Goal: Task Accomplishment & Management: Complete application form

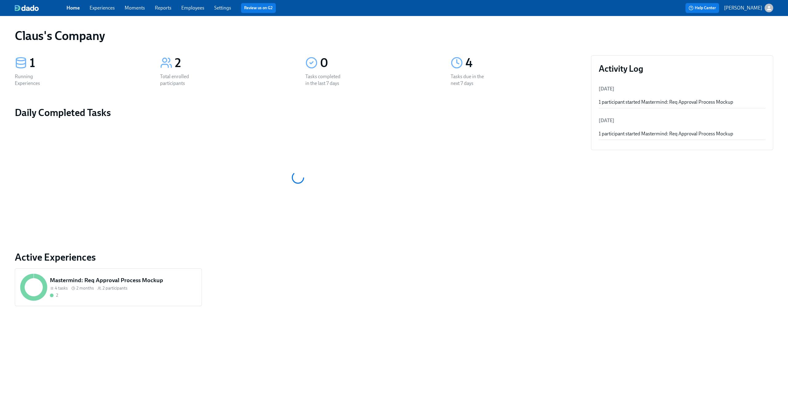
click at [767, 5] on icon "button" at bounding box center [769, 8] width 6 height 6
click at [756, 39] on div "Switch organization..." at bounding box center [739, 36] width 68 height 14
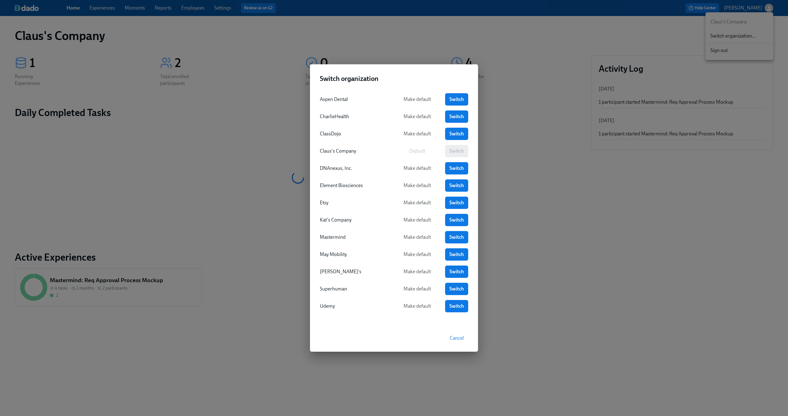
click at [454, 238] on span "Switch" at bounding box center [456, 237] width 14 height 6
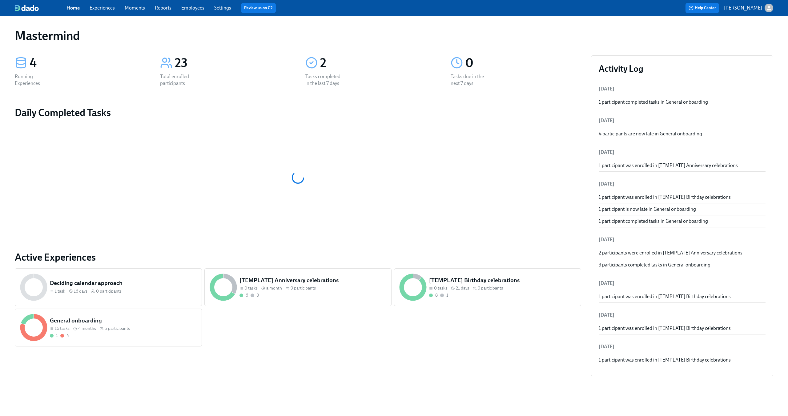
click at [98, 12] on div "Home Experiences Moments Reports Employees Settings Review us on G2" at bounding box center [242, 8] width 353 height 10
click at [98, 10] on link "Experiences" at bounding box center [102, 8] width 25 height 6
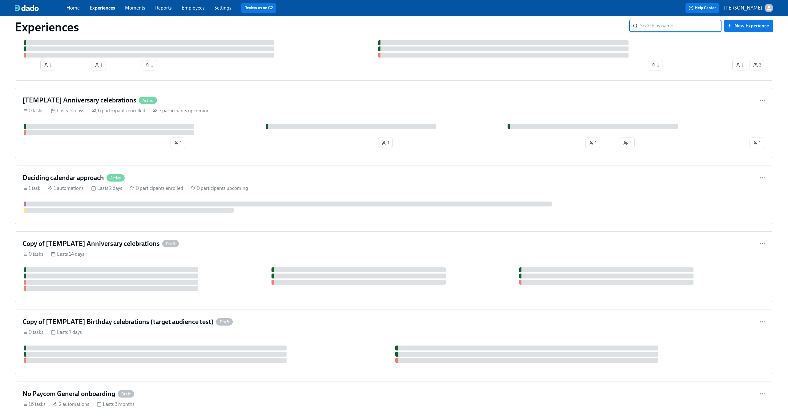
scroll to position [219, 0]
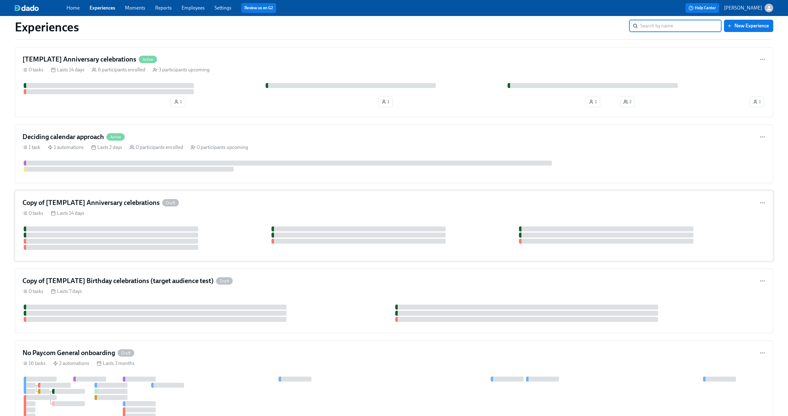
click at [228, 211] on div "0 tasks Lasts 14 days" at bounding box center [393, 213] width 743 height 7
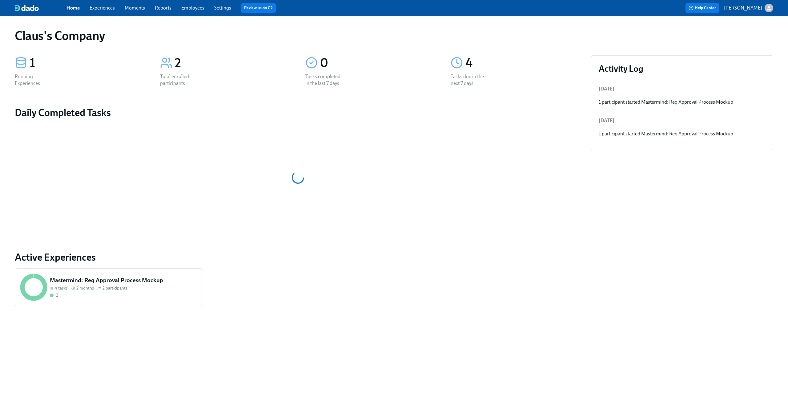
click at [770, 12] on div "button" at bounding box center [769, 8] width 9 height 9
click at [750, 37] on span "Switch organization..." at bounding box center [739, 36] width 58 height 7
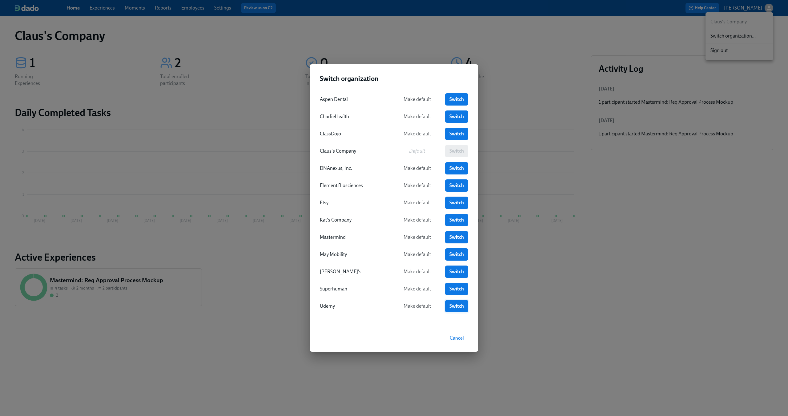
click at [455, 306] on span "Switch" at bounding box center [456, 306] width 14 height 6
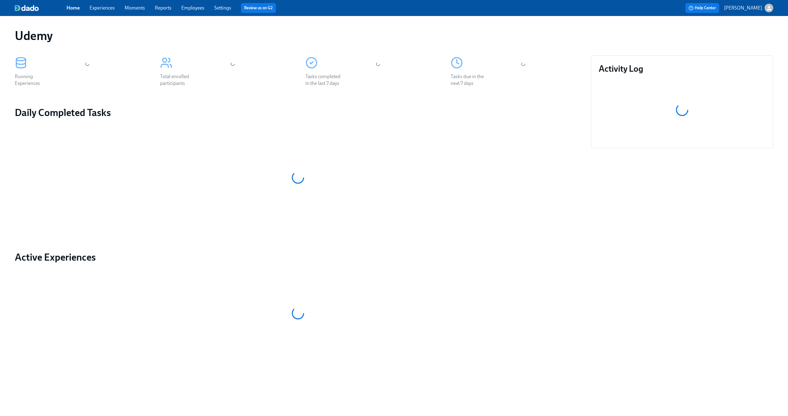
click at [98, 9] on link "Experiences" at bounding box center [102, 8] width 25 height 6
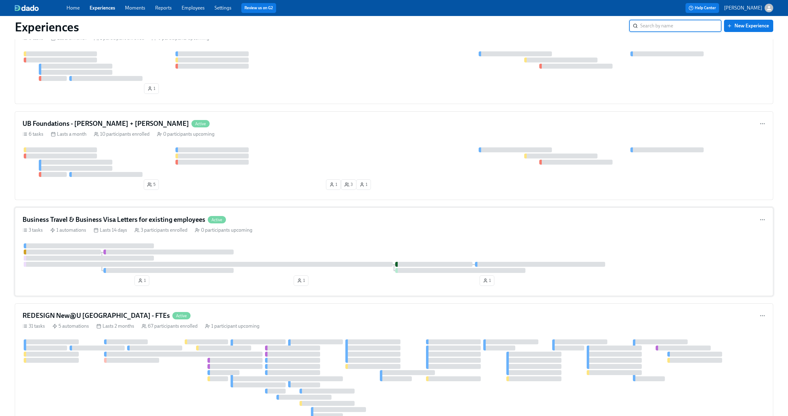
scroll to position [653, 0]
click at [322, 229] on div "3 tasks 1 automations Lasts 14 days 3 participants enrolled 0 participants upco…" at bounding box center [393, 230] width 743 height 7
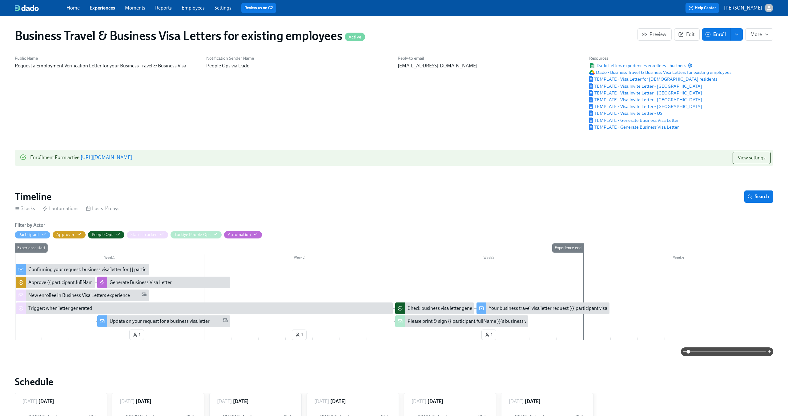
click at [438, 136] on div "Business Travel & Business Visa Letters for existing employees Active Preview E…" at bounding box center [394, 421] width 758 height 797
click at [59, 268] on div "Confirming your request: business visa letter for {{ participant.visaLetterDest…" at bounding box center [126, 269] width 196 height 7
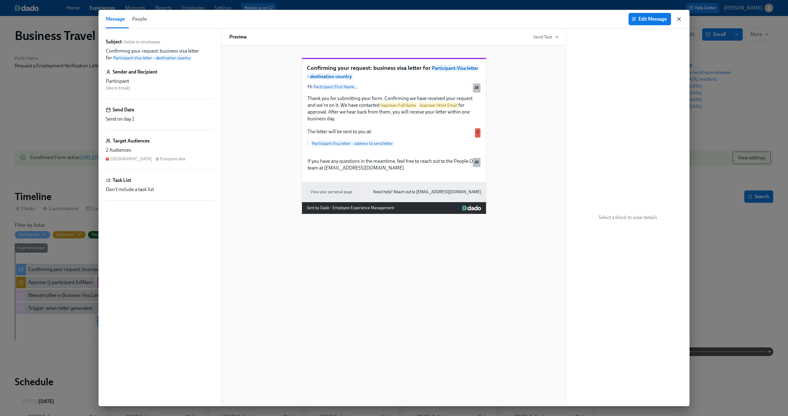
click at [678, 21] on icon "button" at bounding box center [679, 19] width 6 height 6
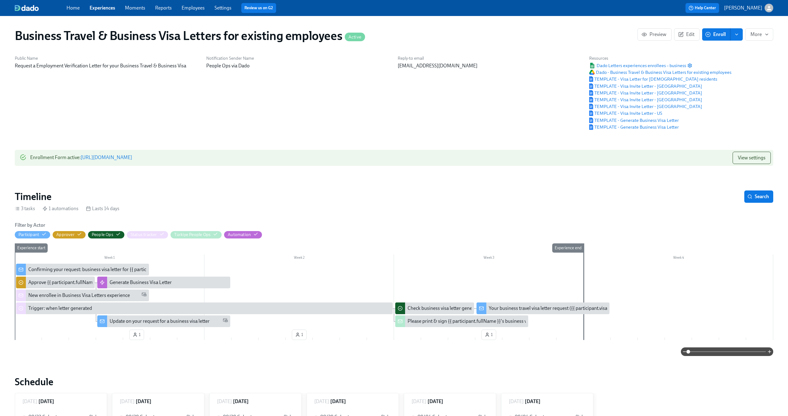
click at [584, 181] on div "Business Travel & Business Visa Letters for existing employees Active Preview E…" at bounding box center [394, 421] width 758 height 797
click at [132, 163] on div "Enrollment Form active : https://my.dadohr.com/enrollmentForms/CkCwoNkVWtRzLDjN…" at bounding box center [81, 158] width 102 height 12
click at [132, 159] on link "https://my.dadohr.com/enrollmentForms/CkCwoNkVWtRzLDjNcwb3bz-Wu7ZpTA4iW" at bounding box center [106, 158] width 51 height 6
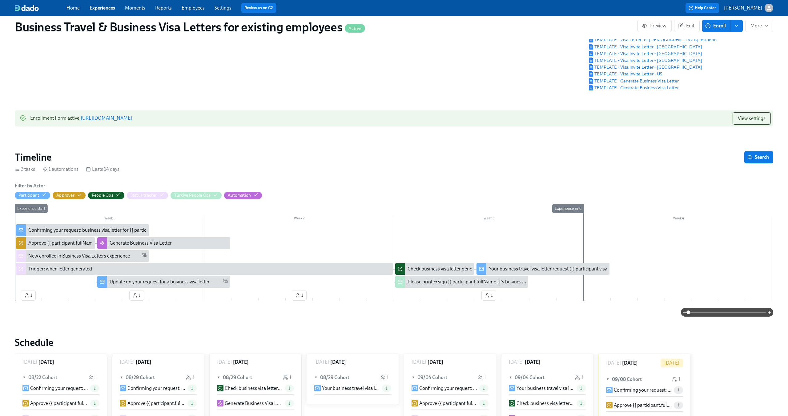
scroll to position [65, 0]
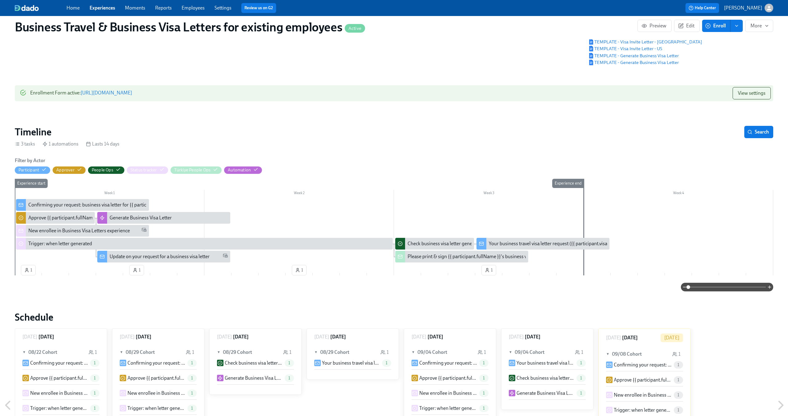
click at [29, 271] on div "Experience start" at bounding box center [27, 227] width 27 height 97
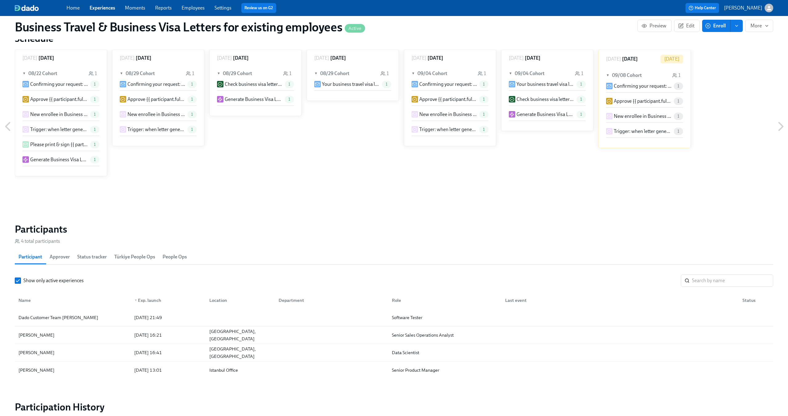
scroll to position [348, 0]
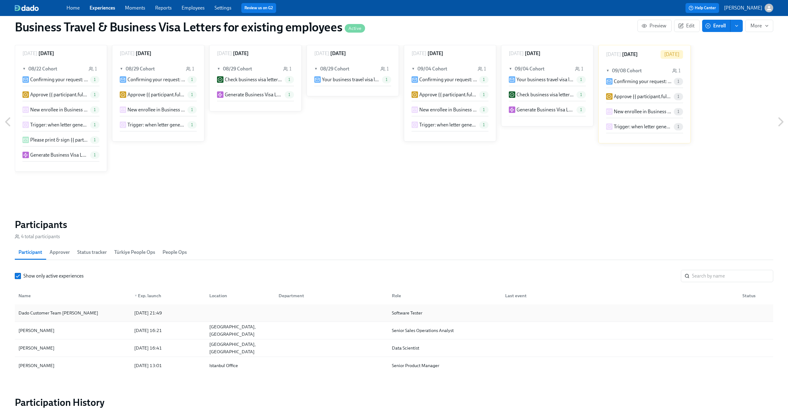
click at [64, 311] on div "Dado Customer Team [PERSON_NAME]" at bounding box center [58, 312] width 85 height 7
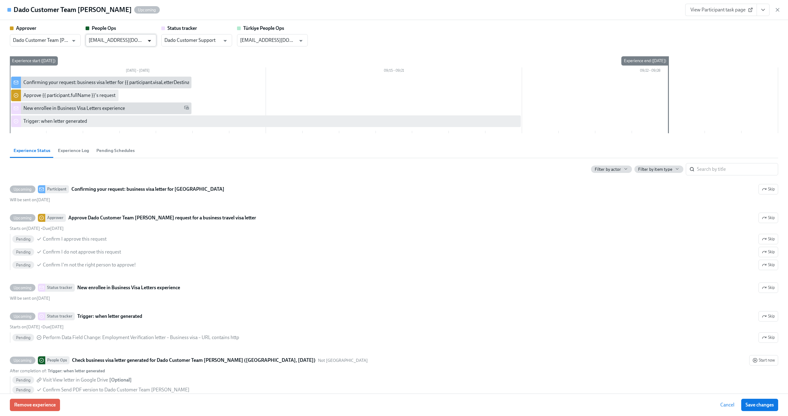
click at [150, 41] on icon "Open" at bounding box center [149, 41] width 8 height 8
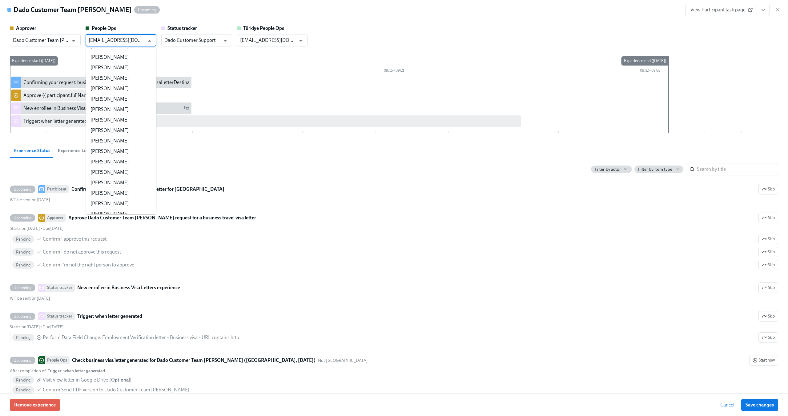
scroll to position [27927, 0]
click at [129, 41] on input "people@udemy.com" at bounding box center [117, 40] width 56 height 12
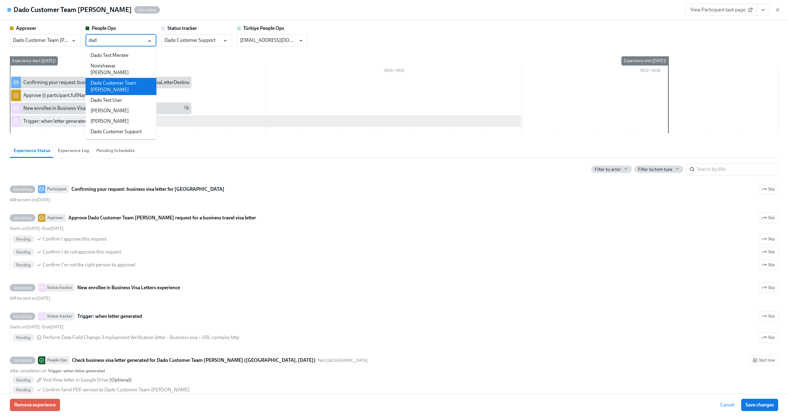
click at [127, 78] on li "Dado Customer Team [PERSON_NAME]" at bounding box center [121, 86] width 71 height 17
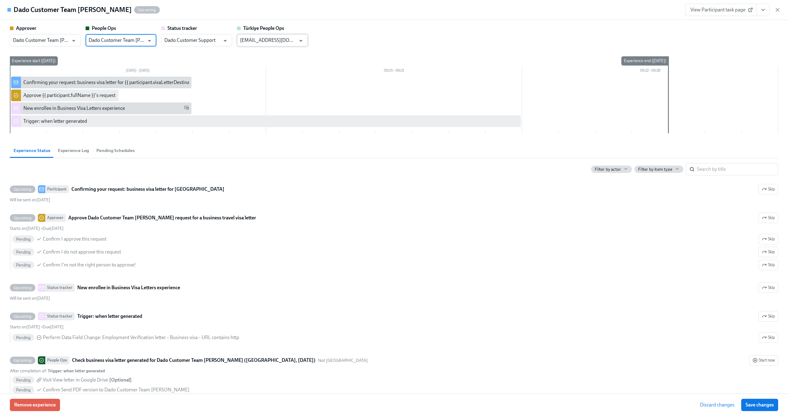
type input "Dado Customer Team [PERSON_NAME]"
click at [258, 40] on input "people@udemy.com" at bounding box center [268, 40] width 56 height 12
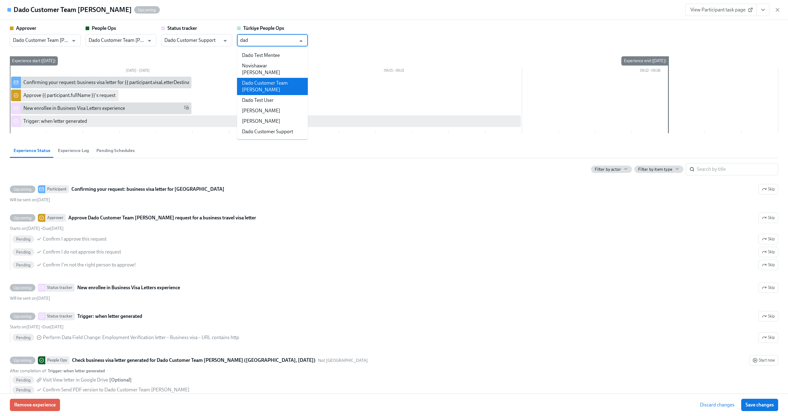
click at [265, 78] on li "Dado Customer Team [PERSON_NAME]" at bounding box center [272, 86] width 71 height 17
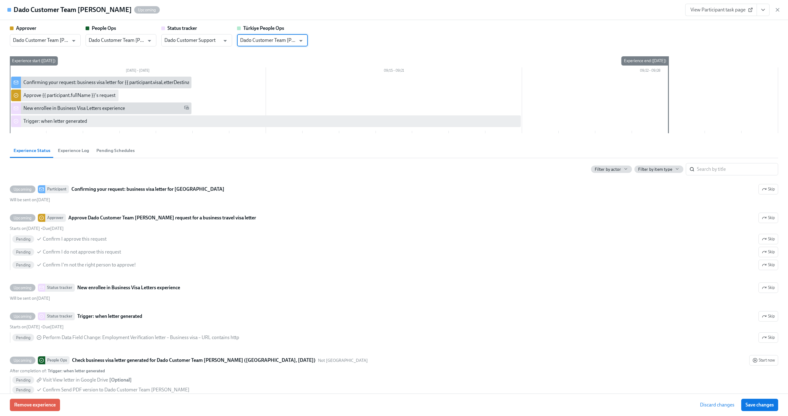
type input "Dado Customer Team [PERSON_NAME]"
click at [255, 57] on div "Monday 09/08 – 09/14 09/15 – 09/21 09/22 – 09/28 Experience start (Mon, 09/08/2…" at bounding box center [394, 95] width 768 height 79
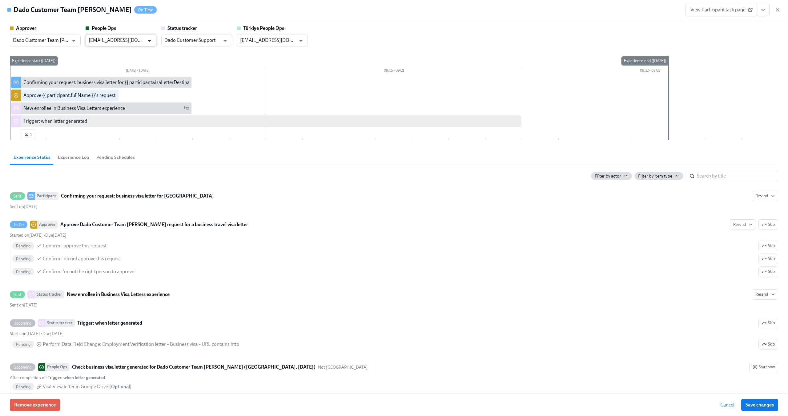
click at [147, 42] on icon "Open" at bounding box center [149, 41] width 8 height 8
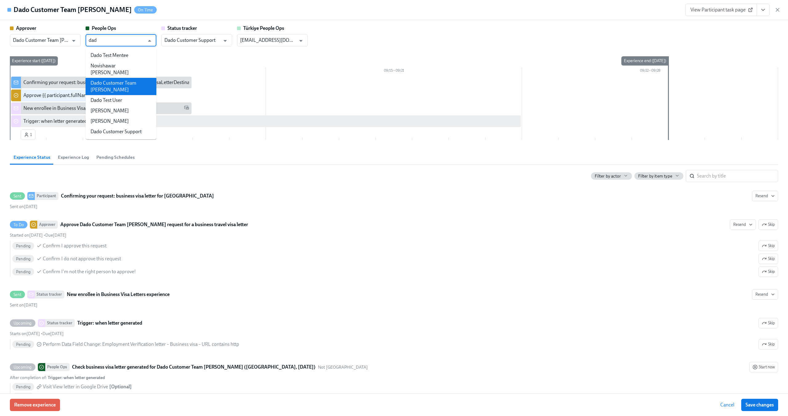
click at [136, 78] on li "Dado Customer Team [PERSON_NAME]" at bounding box center [121, 86] width 71 height 17
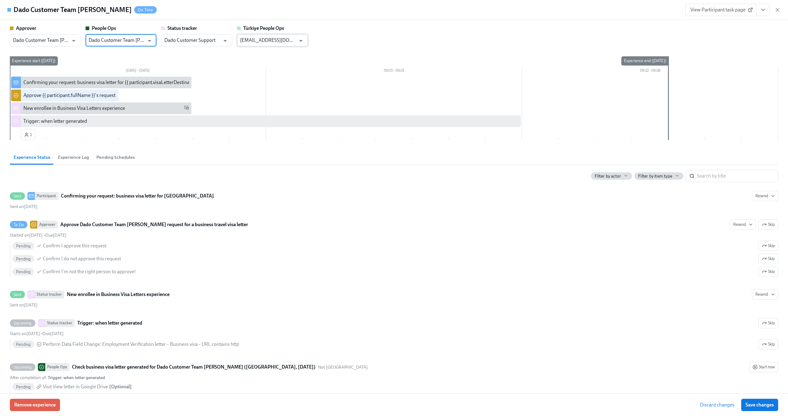
type input "Dado Customer Team [PERSON_NAME]"
click at [291, 36] on input "people@udemy.com" at bounding box center [268, 40] width 56 height 12
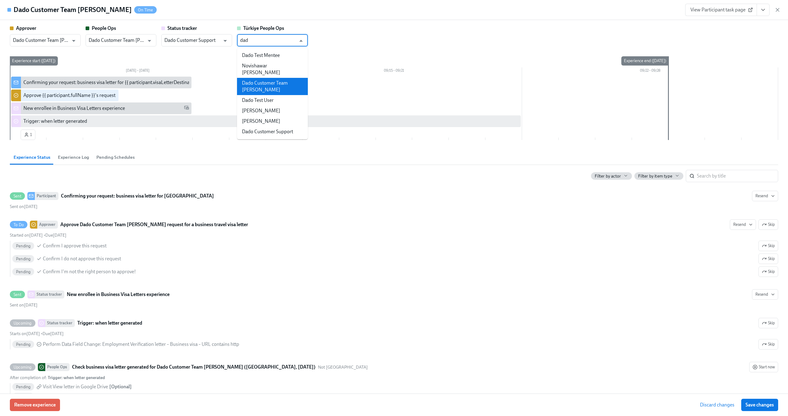
click at [290, 80] on li "Dado Customer Team [PERSON_NAME]" at bounding box center [272, 86] width 71 height 17
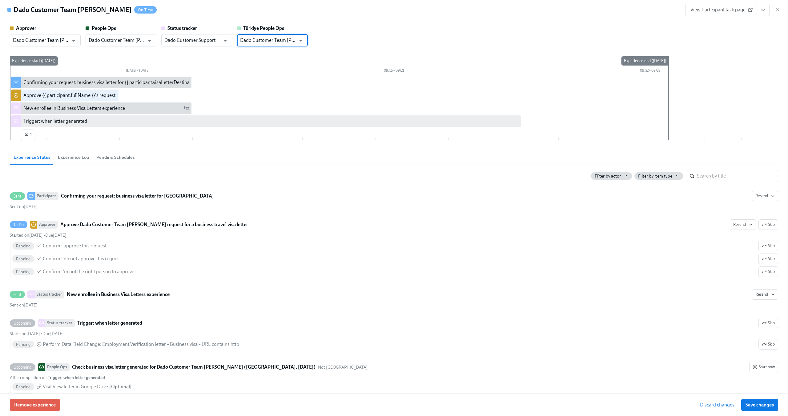
type input "Dado Customer Team [PERSON_NAME]"
click at [355, 48] on div "Approver Dado Customer Team Meyer ​ People Ops Dado Customer Team Meyer ​ Statu…" at bounding box center [394, 84] width 768 height 118
click at [100, 42] on input "Dado Customer Team [PERSON_NAME]" at bounding box center [117, 40] width 56 height 12
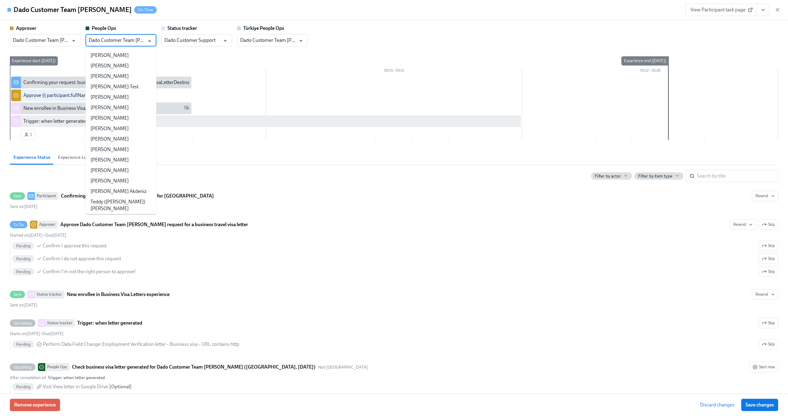
scroll to position [13782, 0]
click at [57, 39] on input "Dado Customer Team [PERSON_NAME]" at bounding box center [41, 40] width 56 height 12
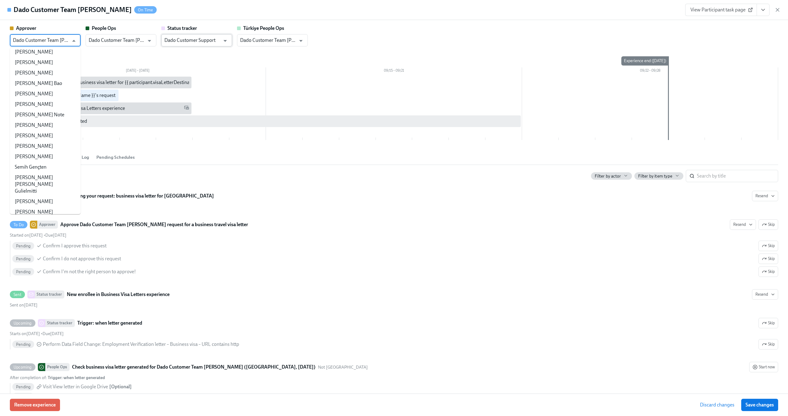
click at [167, 41] on input "Dado Customer Support" at bounding box center [192, 40] width 56 height 12
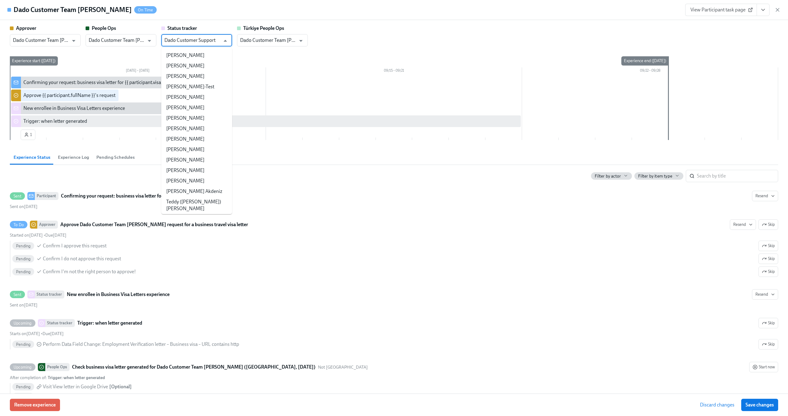
scroll to position [30831, 0]
click at [318, 24] on div "Approver Dado Customer Team Meyer ​ People Ops Dado Customer Team Meyer ​ Statu…" at bounding box center [394, 207] width 788 height 374
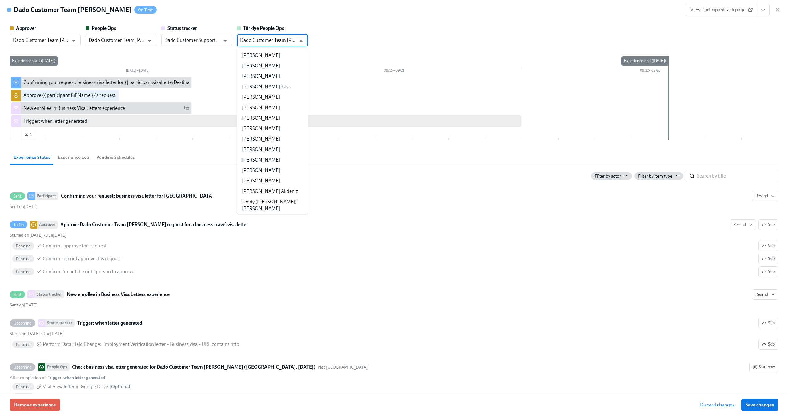
click at [274, 43] on input "Dado Customer Team [PERSON_NAME]" at bounding box center [268, 40] width 56 height 12
click at [352, 24] on div "Approver Dado Customer Team Meyer ​ People Ops Dado Customer Team Meyer ​ Statu…" at bounding box center [394, 207] width 788 height 374
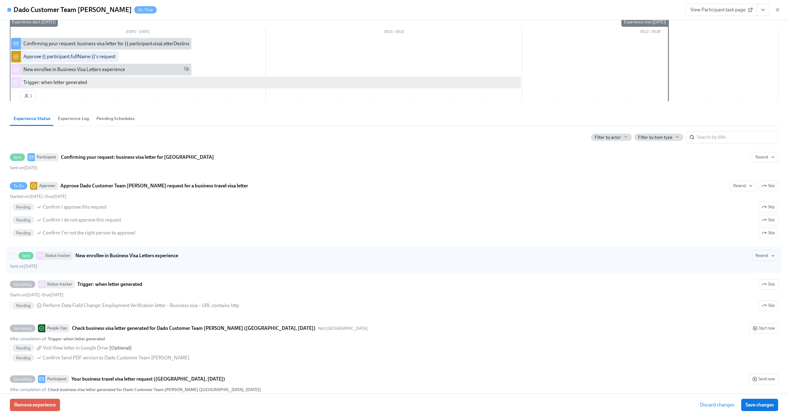
scroll to position [49, 0]
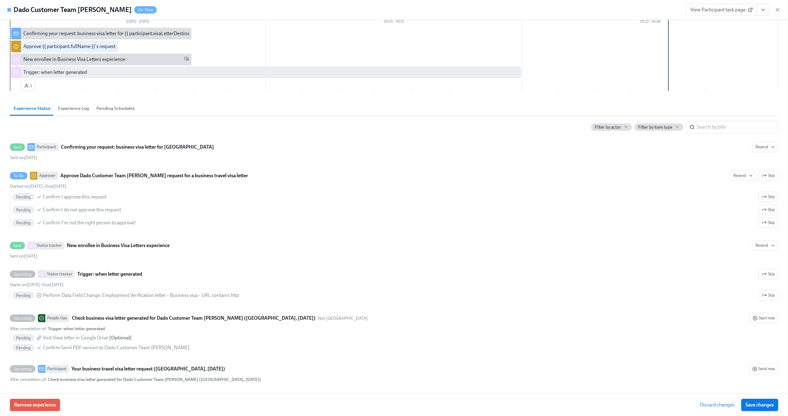
click at [756, 405] on span "Save changes" at bounding box center [759, 405] width 28 height 6
type input "Dado Customer Team [PERSON_NAME]"
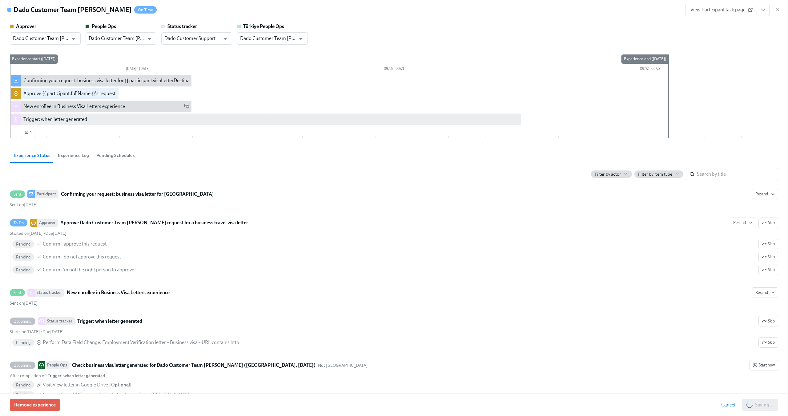
scroll to position [0, 0]
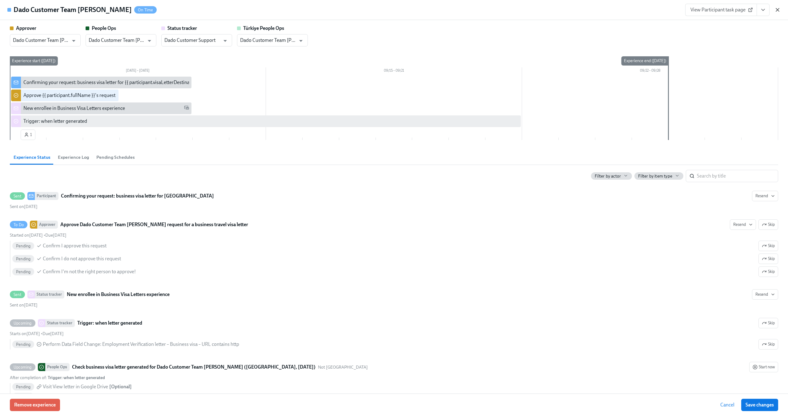
click at [780, 9] on icon "button" at bounding box center [777, 10] width 6 height 6
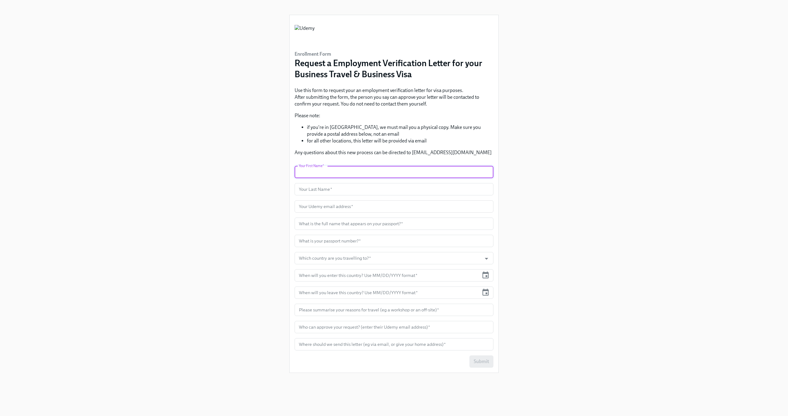
click at [355, 177] on input "text" at bounding box center [394, 172] width 199 height 12
type input "Claus"
type input "Meyer"
click at [343, 212] on input "text" at bounding box center [394, 206] width 199 height 12
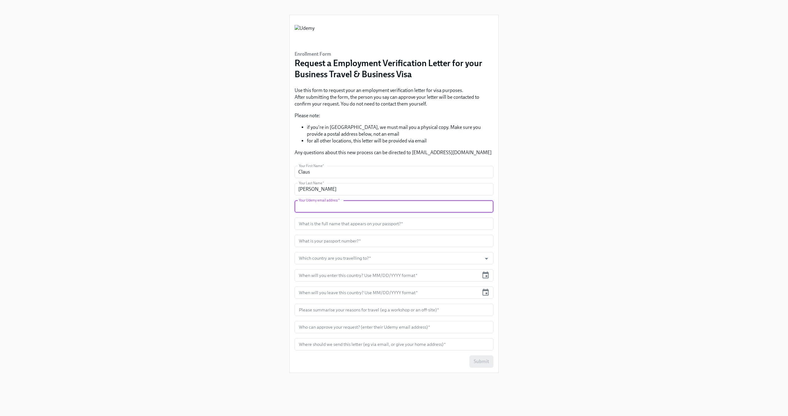
paste input "claus.meyer+udemy@dadohr.com"
click at [376, 205] on input "claus.meyer+udemy@dadohr.com" at bounding box center [394, 206] width 199 height 12
click at [299, 206] on input "claus.meyer+udemy@dadohr.com" at bounding box center [394, 206] width 199 height 12
type input "claus.meyer+udemy@dadohr.com"
click at [322, 223] on input "text" at bounding box center [394, 224] width 199 height 12
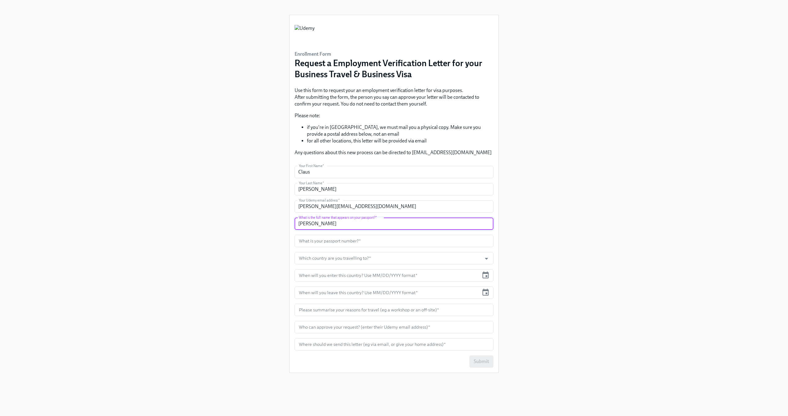
type input "[PERSON_NAME]"
type input "131284M84"
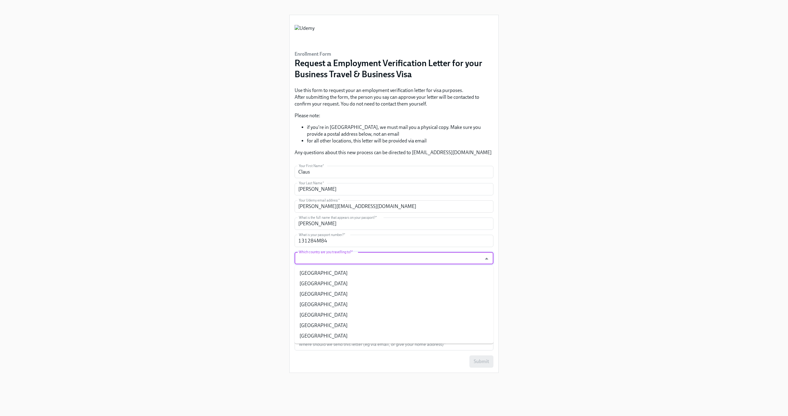
click at [315, 259] on input "Which country are you travelling to?   *" at bounding box center [388, 258] width 181 height 12
click at [339, 328] on li "Mexico" at bounding box center [394, 325] width 199 height 10
type input "Mexico"
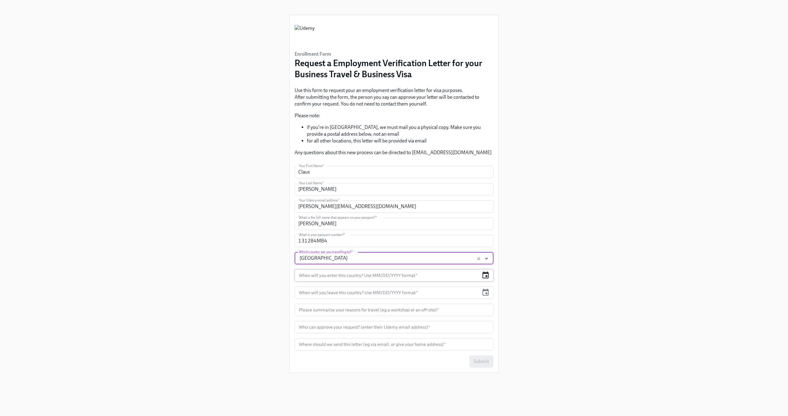
click at [481, 274] on icon "button" at bounding box center [485, 275] width 8 height 8
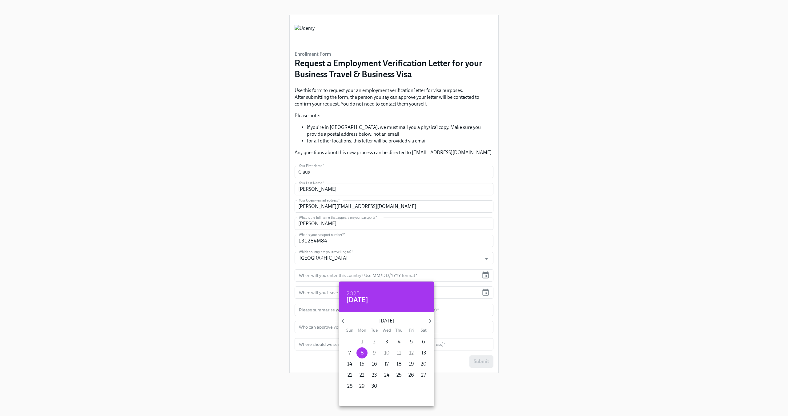
click at [360, 385] on p "29" at bounding box center [362, 386] width 6 height 7
type input "09/29/2025"
click at [335, 293] on div at bounding box center [394, 208] width 788 height 416
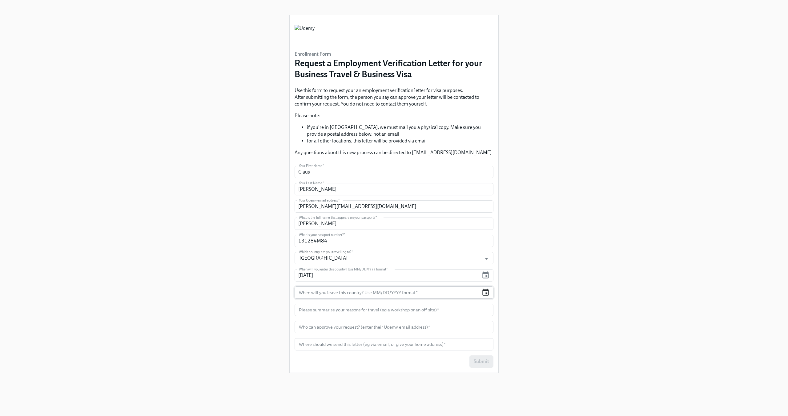
click at [483, 291] on icon "button" at bounding box center [485, 292] width 8 height 8
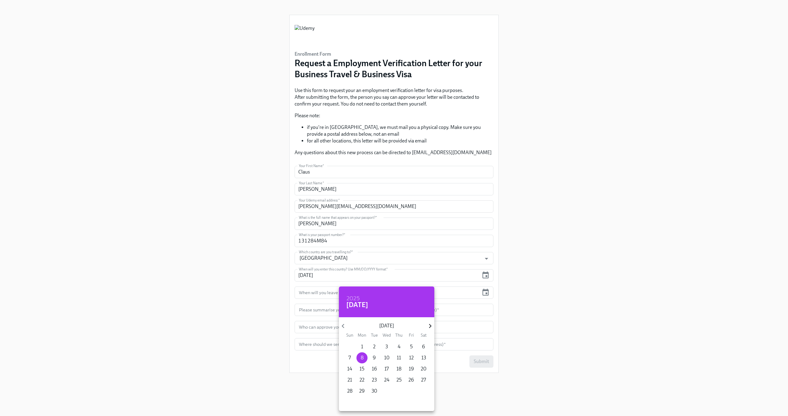
click at [427, 327] on icon "button" at bounding box center [430, 326] width 8 height 8
click at [361, 368] on p "13" at bounding box center [362, 369] width 5 height 7
type input "10/13/2025"
click at [248, 276] on div at bounding box center [394, 208] width 788 height 416
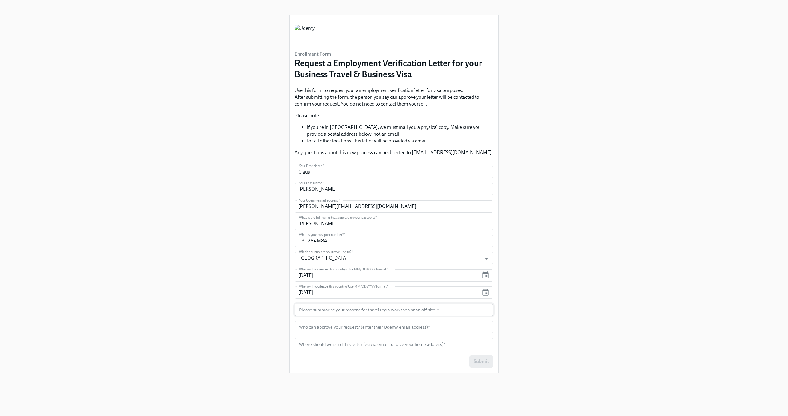
click at [323, 313] on input "text" at bounding box center [394, 310] width 199 height 12
type input "Workshop"
click at [335, 329] on input "text" at bounding box center [394, 327] width 199 height 12
click at [374, 204] on input "[PERSON_NAME][EMAIL_ADDRESS][DOMAIN_NAME]" at bounding box center [394, 206] width 199 height 12
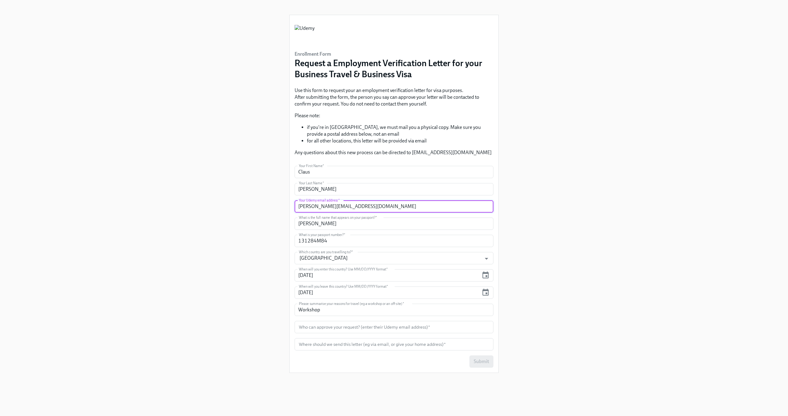
click at [374, 204] on input "[PERSON_NAME][EMAIL_ADDRESS][DOMAIN_NAME]" at bounding box center [394, 206] width 199 height 12
click at [343, 325] on input "text" at bounding box center [394, 327] width 199 height 12
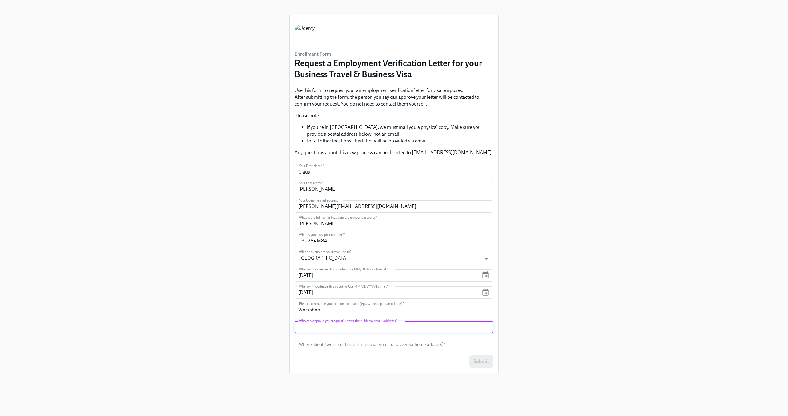
paste input "[PERSON_NAME][EMAIL_ADDRESS][DOMAIN_NAME]"
type input "[PERSON_NAME][EMAIL_ADDRESS][DOMAIN_NAME]"
click at [253, 325] on div "Enrollment Form Request a Employment Verification Letter for your Business Trav…" at bounding box center [394, 200] width 758 height 401
click at [311, 345] on input "text" at bounding box center [394, 344] width 199 height 12
paste input "[PERSON_NAME][EMAIL_ADDRESS][DOMAIN_NAME]"
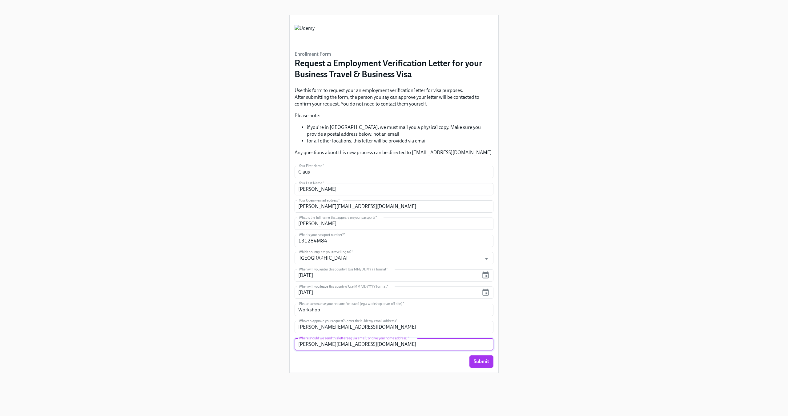
type input "[PERSON_NAME][EMAIL_ADDRESS][DOMAIN_NAME]"
click at [265, 331] on div "Enrollment Form Request a Employment Verification Letter for your Business Trav…" at bounding box center [394, 200] width 758 height 401
click at [219, 131] on div "Enrollment Form Request a Employment Verification Letter for your Business Trav…" at bounding box center [394, 200] width 758 height 401
click at [485, 367] on button "Submit" at bounding box center [481, 361] width 24 height 12
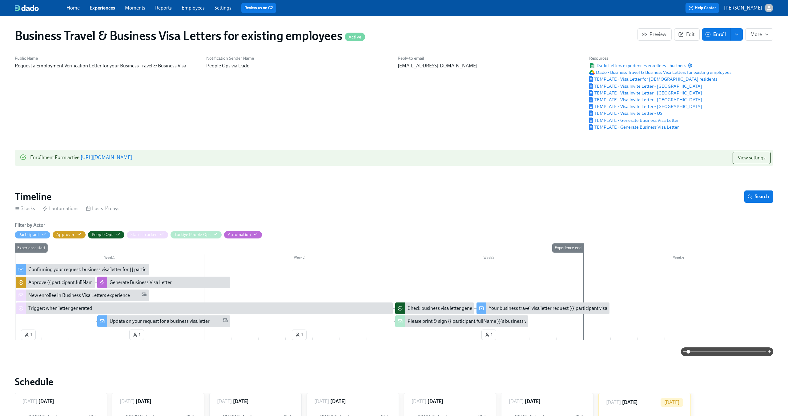
click at [56, 298] on div "New enrollee in Business Visa Letters experience" at bounding box center [79, 295] width 102 height 7
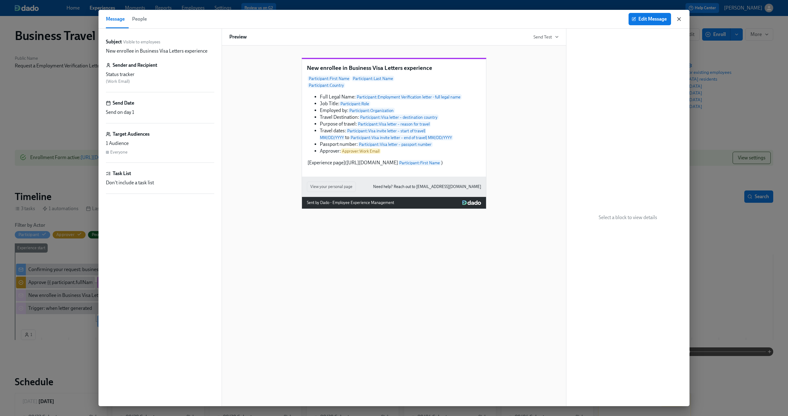
click at [679, 20] on icon "button" at bounding box center [679, 19] width 6 height 6
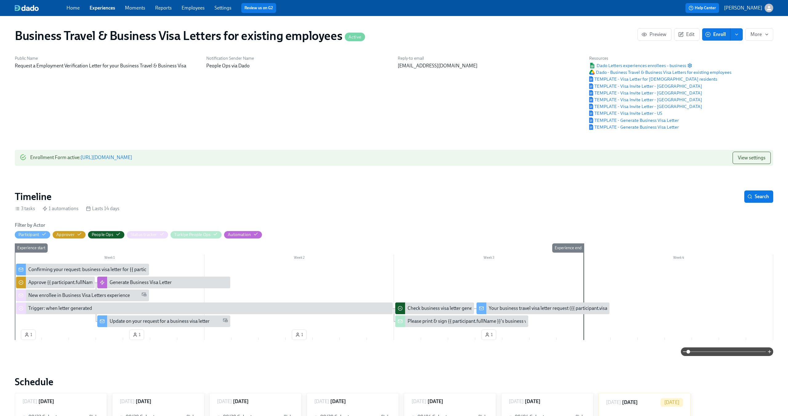
click at [132, 159] on link "https://my.dadohr.com/enrollmentForms/CkCwoNkVWtRzLDjNcwb3bz-Wu7ZpTA4iW" at bounding box center [106, 158] width 51 height 6
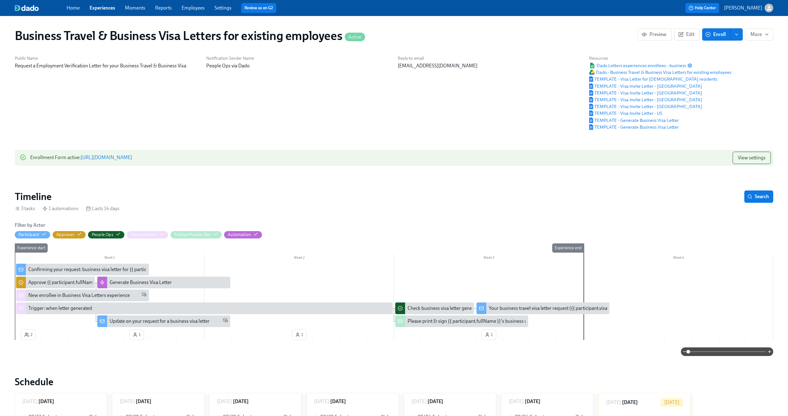
click at [29, 335] on div "Experience start" at bounding box center [27, 291] width 27 height 97
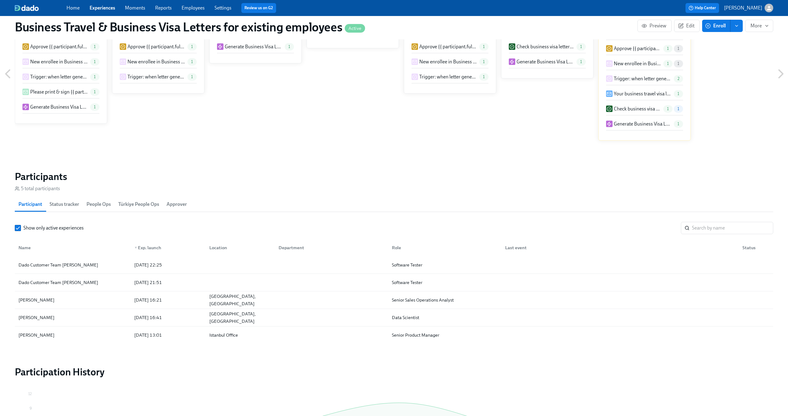
scroll to position [397, 0]
click at [82, 270] on div "Dado Customer Team [PERSON_NAME]" at bounding box center [72, 264] width 113 height 12
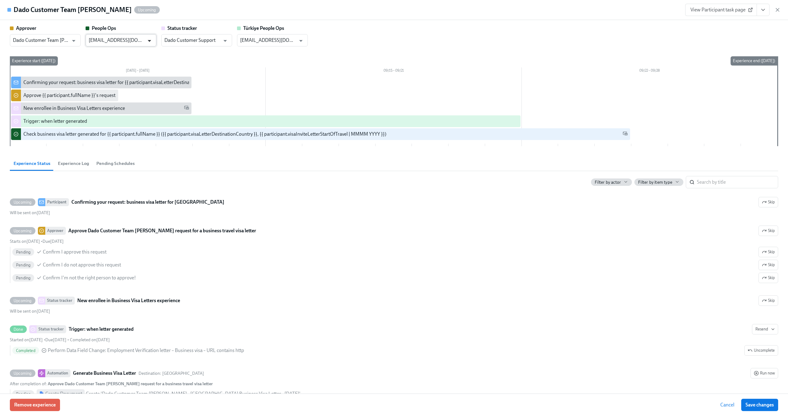
click at [152, 41] on icon "Open" at bounding box center [149, 41] width 8 height 8
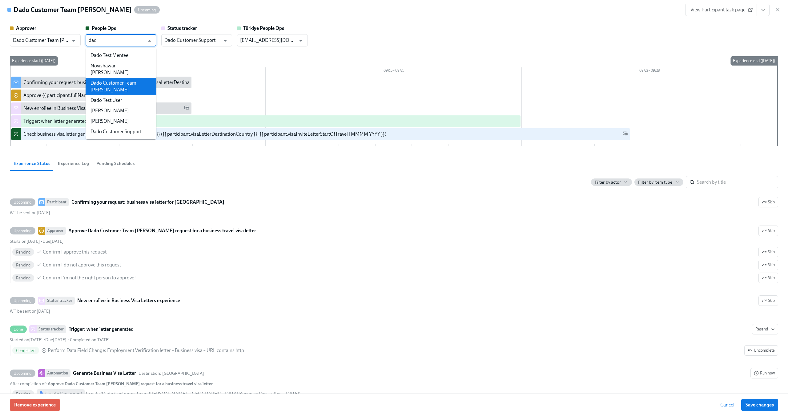
click at [139, 78] on li "Dado Customer Team [PERSON_NAME]" at bounding box center [121, 86] width 71 height 17
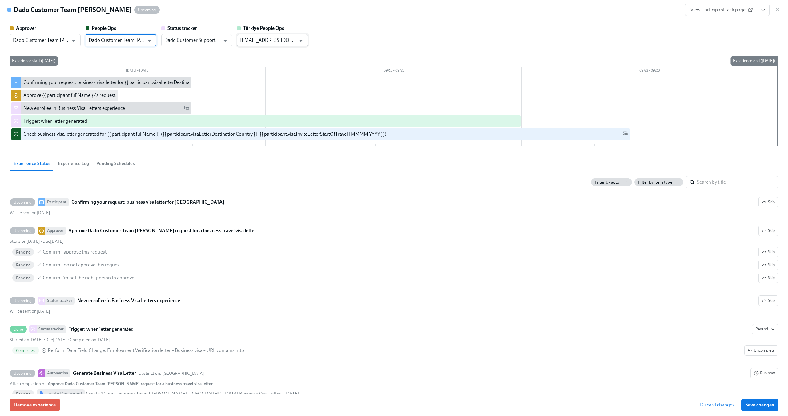
type input "Dado Customer Team [PERSON_NAME]"
click at [259, 43] on input "people@udemy.com" at bounding box center [268, 40] width 56 height 12
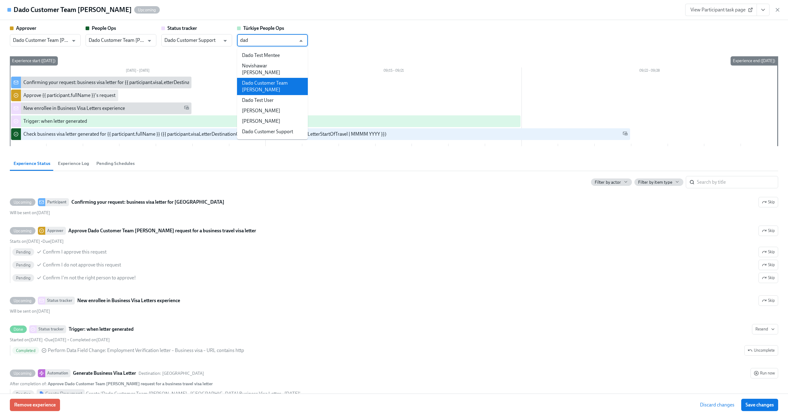
click at [275, 80] on li "Dado Customer Team [PERSON_NAME]" at bounding box center [272, 86] width 71 height 17
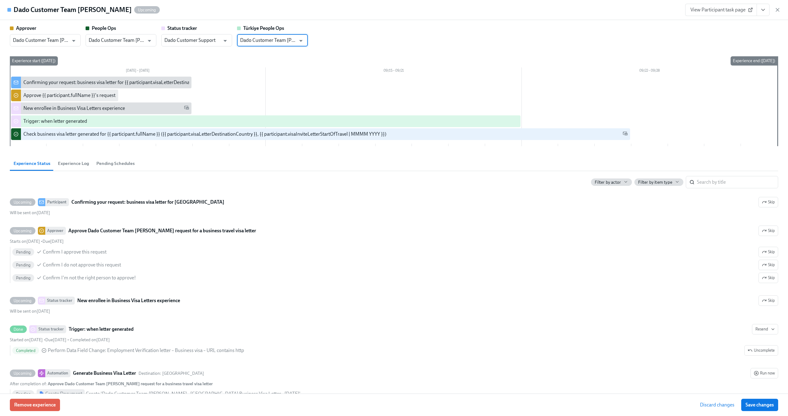
type input "Dado Customer Team [PERSON_NAME]"
click at [282, 56] on div "Approver Dado Customer Team Meyer ​ People Ops Dado Customer Team Meyer ​ Statu…" at bounding box center [394, 87] width 768 height 124
click at [318, 46] on div "Approver Dado Customer Team Meyer ​ People Ops Dado Customer Team Meyer ​ Statu…" at bounding box center [394, 36] width 768 height 22
click at [770, 406] on span "Save changes" at bounding box center [759, 405] width 28 height 6
type input "Dado Customer Team [PERSON_NAME]"
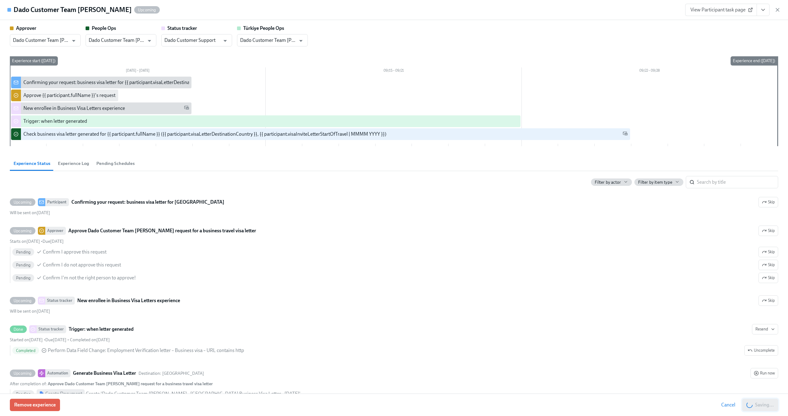
type input "Dado Customer Team [PERSON_NAME]"
click at [754, 401] on button "Save changes" at bounding box center [759, 405] width 37 height 12
click at [778, 8] on icon "button" at bounding box center [777, 10] width 6 height 6
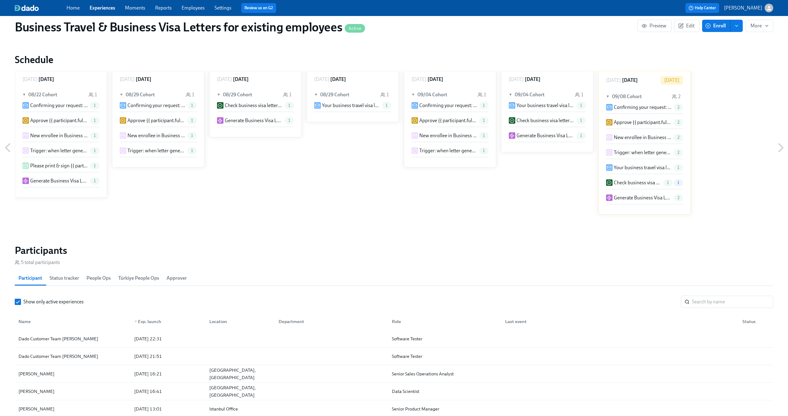
scroll to position [331, 0]
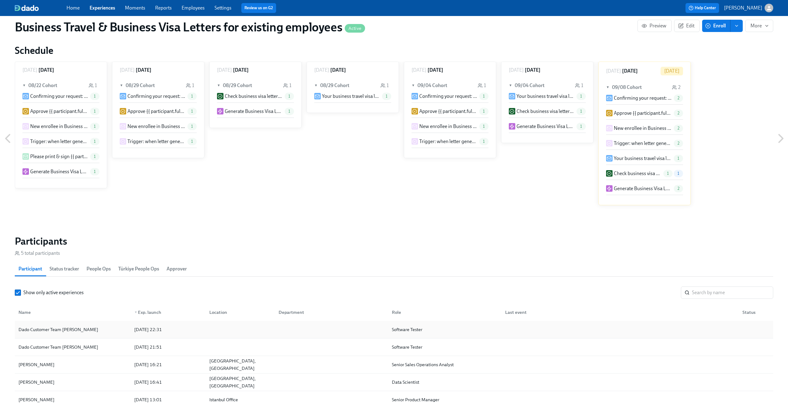
click at [66, 333] on div "Dado Customer Team [PERSON_NAME]" at bounding box center [58, 329] width 85 height 7
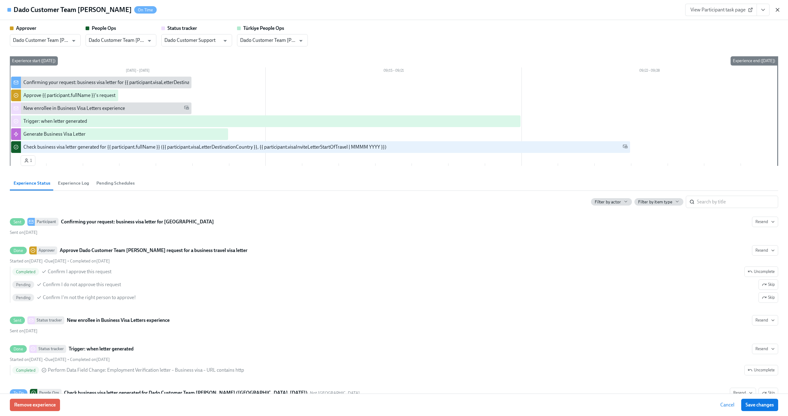
click at [777, 10] on icon "button" at bounding box center [777, 9] width 3 height 3
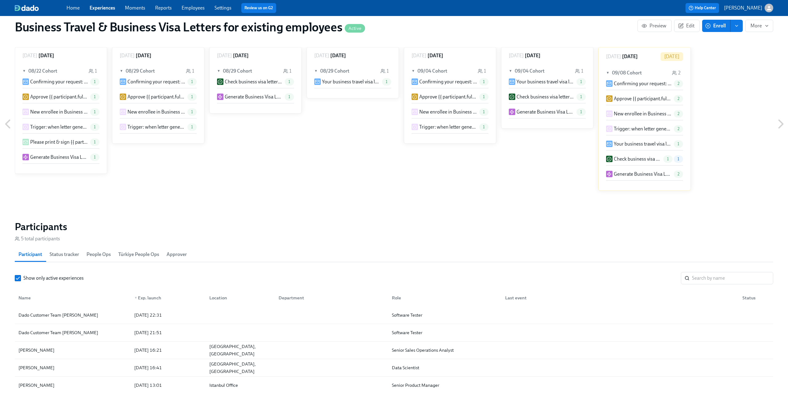
scroll to position [368, 0]
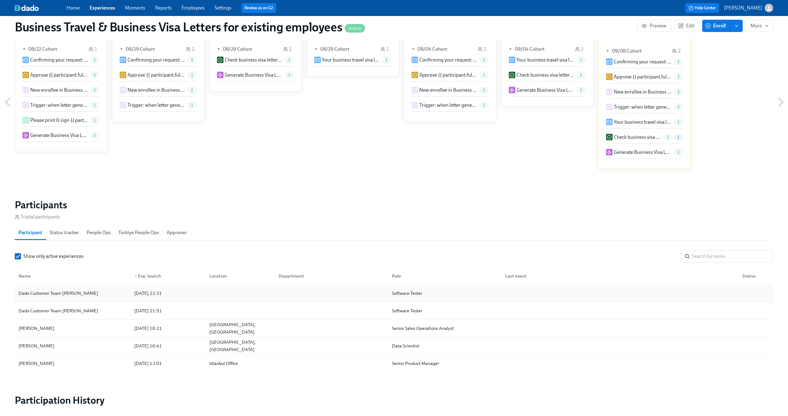
click at [90, 294] on div "Dado Customer Team [PERSON_NAME]" at bounding box center [72, 293] width 113 height 12
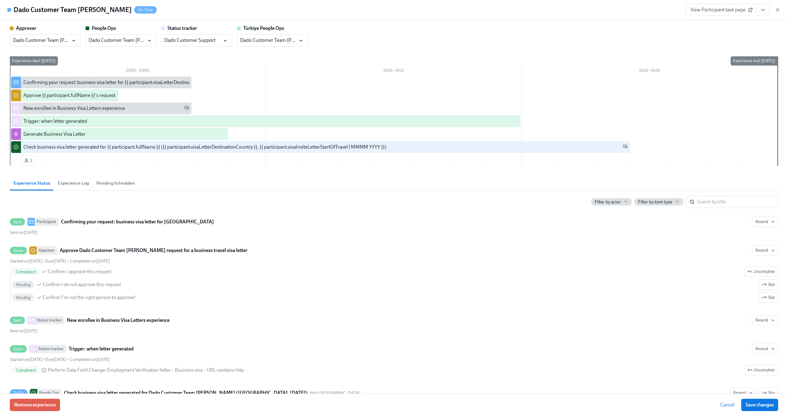
click at [77, 183] on span "Experience Log" at bounding box center [73, 183] width 31 height 7
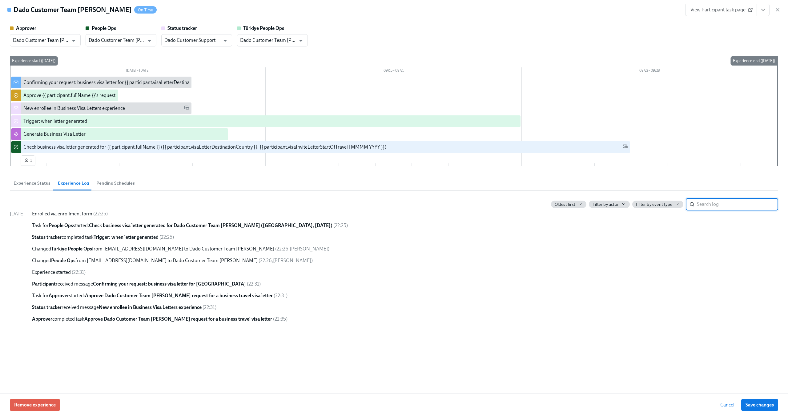
click at [104, 183] on span "Pending Schedules" at bounding box center [115, 183] width 38 height 7
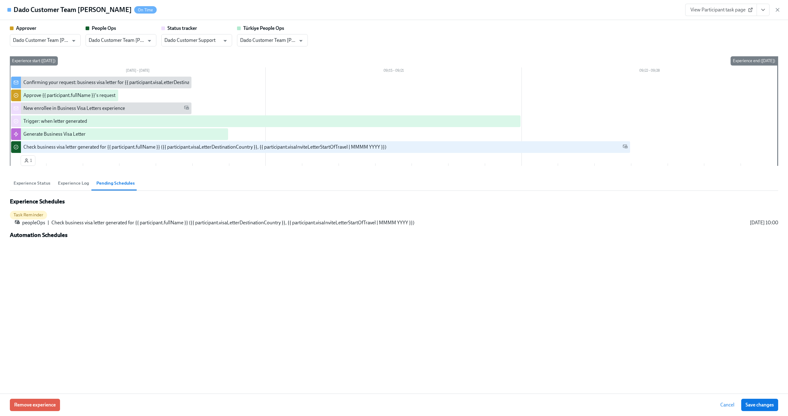
click at [74, 180] on span "Experience Log" at bounding box center [73, 183] width 31 height 7
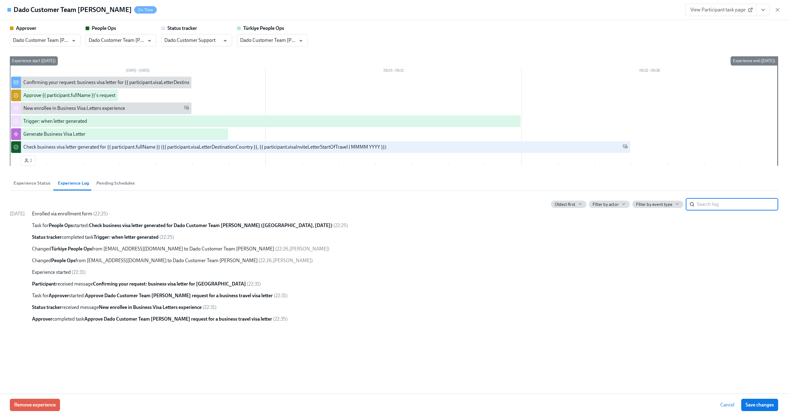
click at [40, 185] on span "Experience Status" at bounding box center [32, 183] width 37 height 7
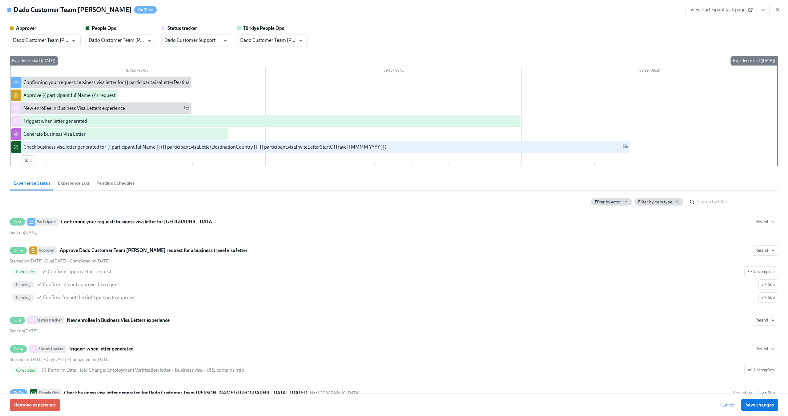
click at [776, 9] on icon "button" at bounding box center [777, 9] width 3 height 3
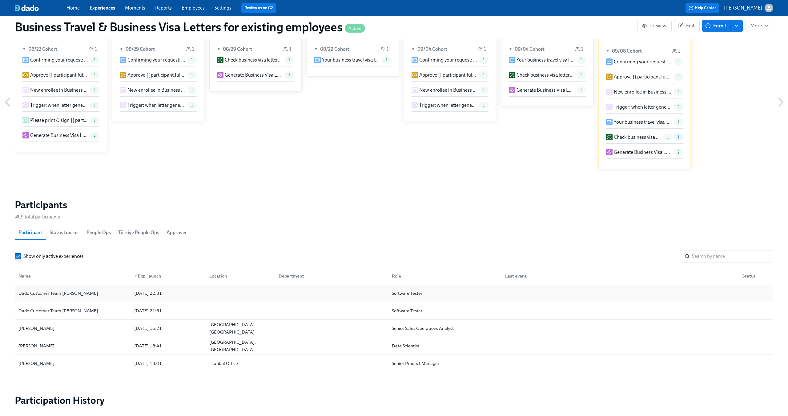
click at [86, 296] on div "Dado Customer Team [PERSON_NAME]" at bounding box center [72, 293] width 113 height 12
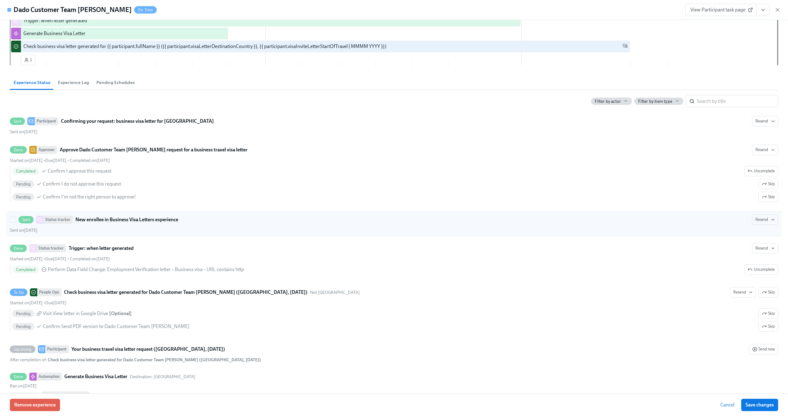
scroll to position [121, 0]
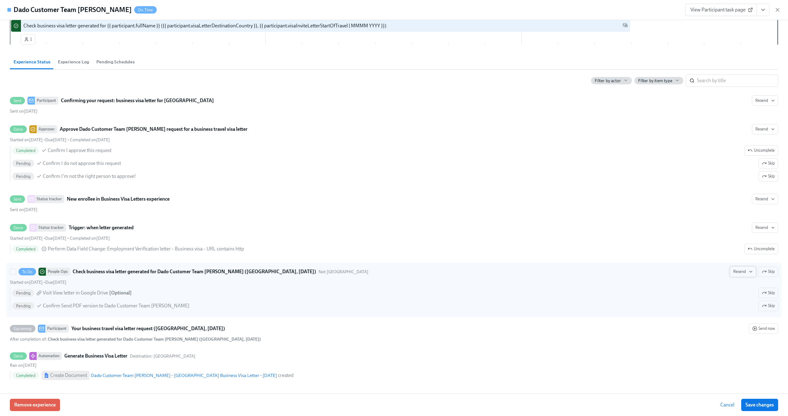
click at [745, 275] on button "Resend" at bounding box center [743, 272] width 26 height 10
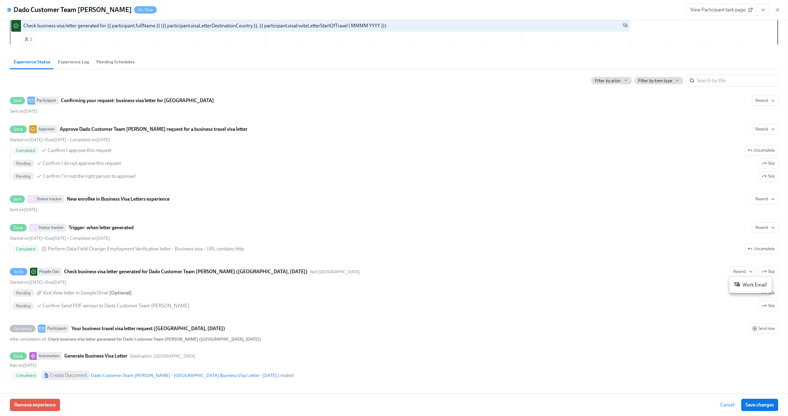
click at [691, 253] on div at bounding box center [394, 208] width 788 height 416
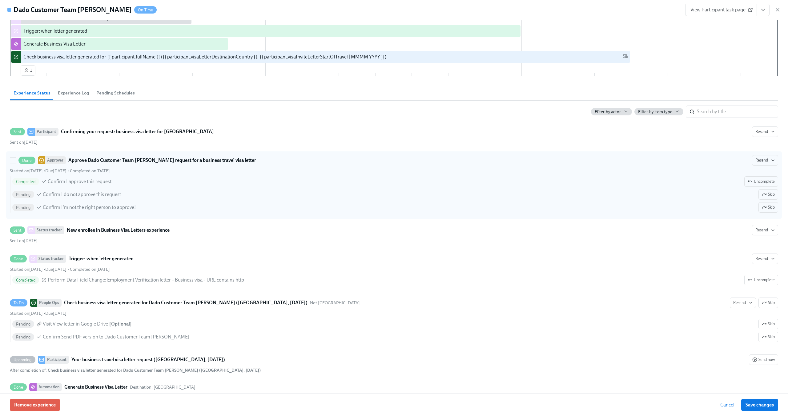
scroll to position [0, 0]
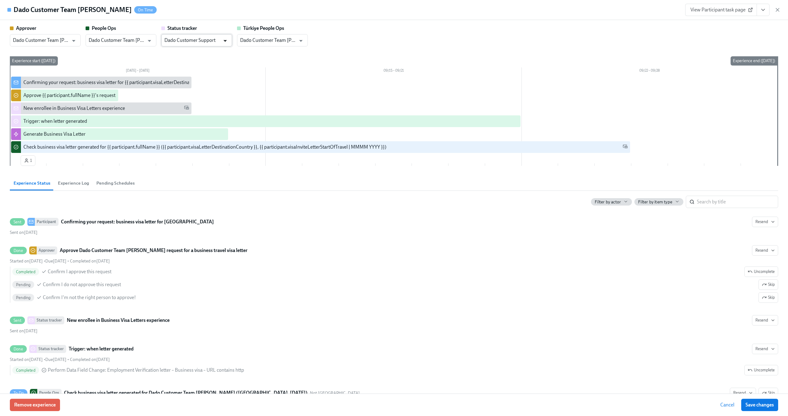
click at [220, 41] on button "Open" at bounding box center [225, 41] width 10 height 10
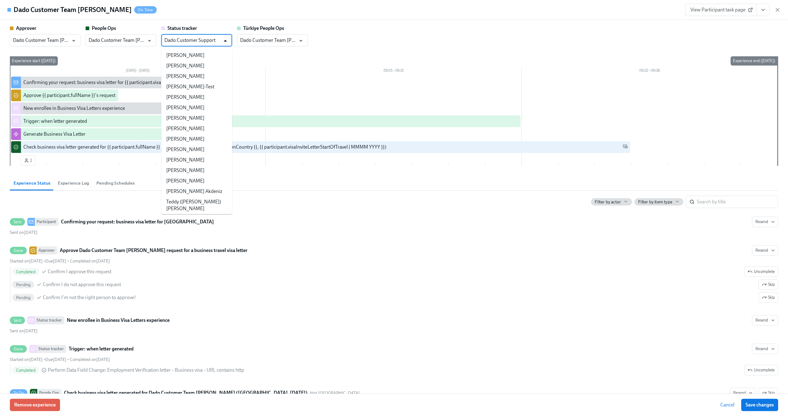
scroll to position [30831, 0]
click at [220, 41] on button "Close" at bounding box center [225, 41] width 10 height 10
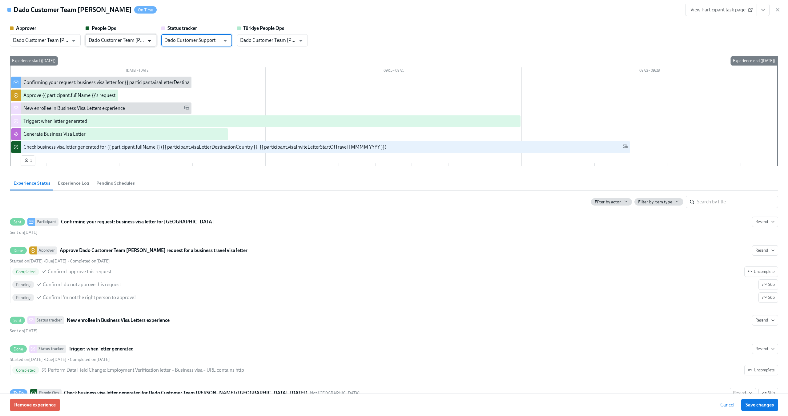
click at [149, 43] on icon "Open" at bounding box center [149, 41] width 8 height 8
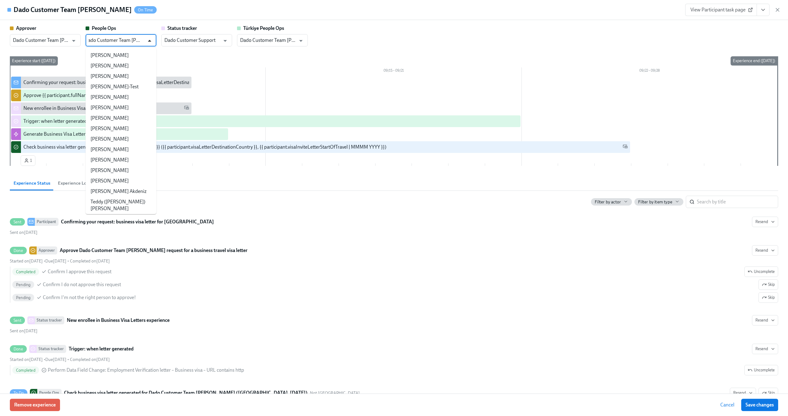
scroll to position [13782, 0]
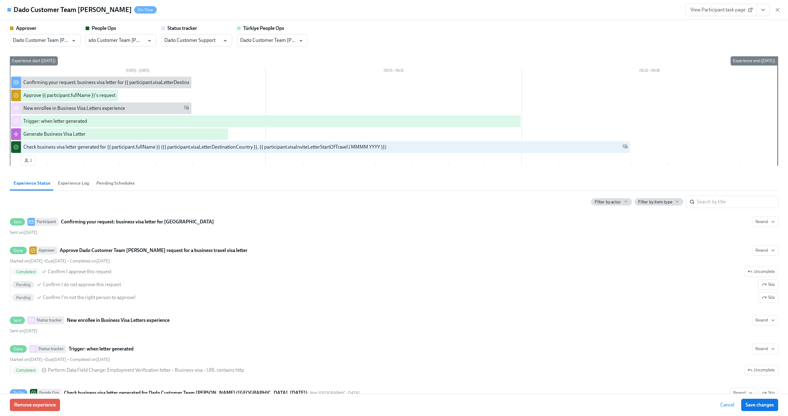
click at [360, 36] on div "Approver Dado Customer Team Meyer ​ People Ops Dado Customer Team Meyer ​ Statu…" at bounding box center [394, 36] width 768 height 22
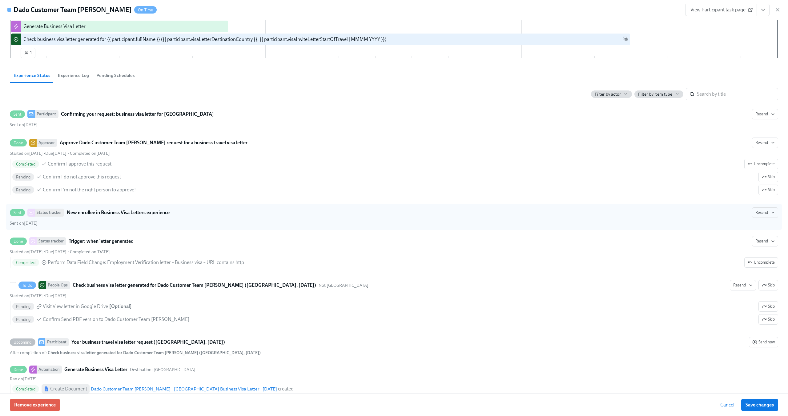
scroll to position [109, 0]
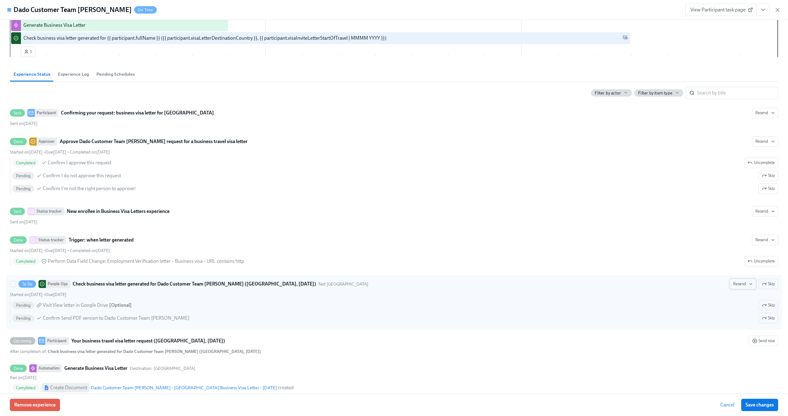
click at [737, 285] on span "Resend" at bounding box center [742, 284] width 19 height 6
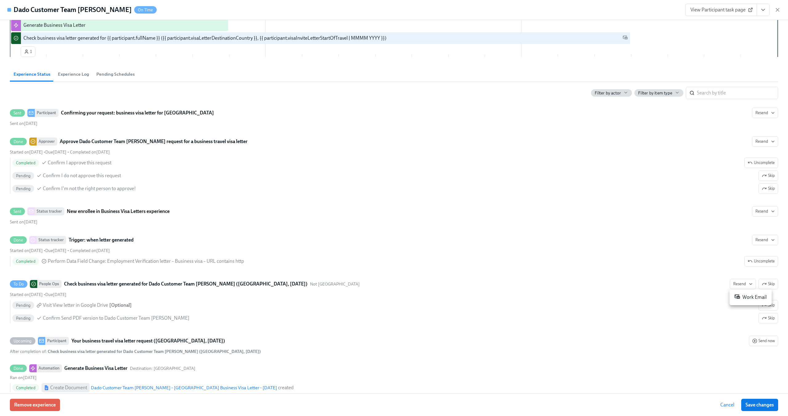
click at [741, 299] on div "Work Email" at bounding box center [750, 297] width 32 height 7
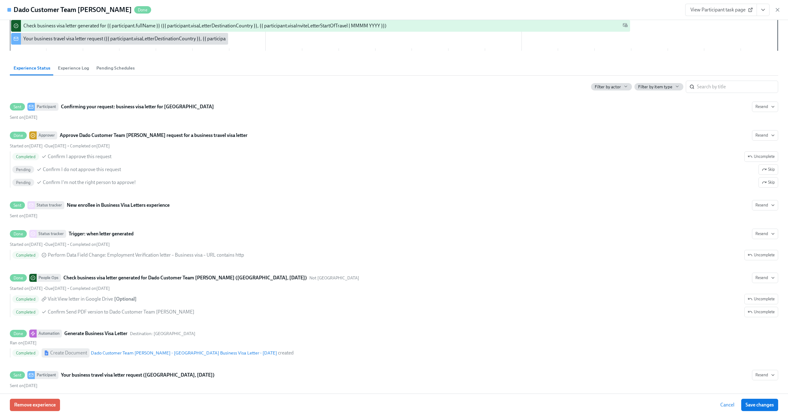
scroll to position [0, 0]
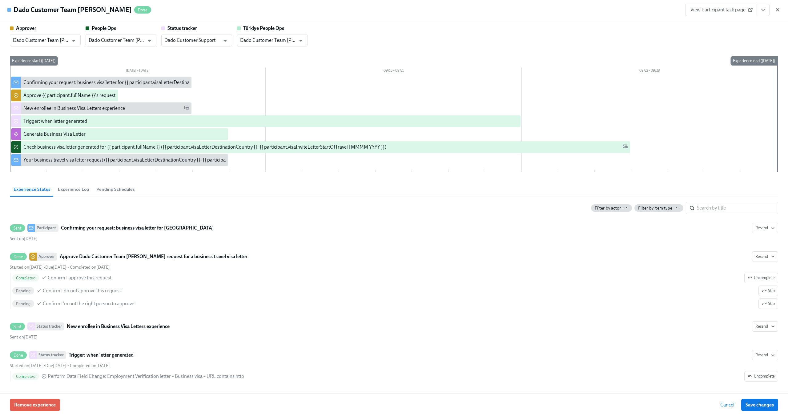
click at [780, 9] on icon "button" at bounding box center [777, 10] width 6 height 6
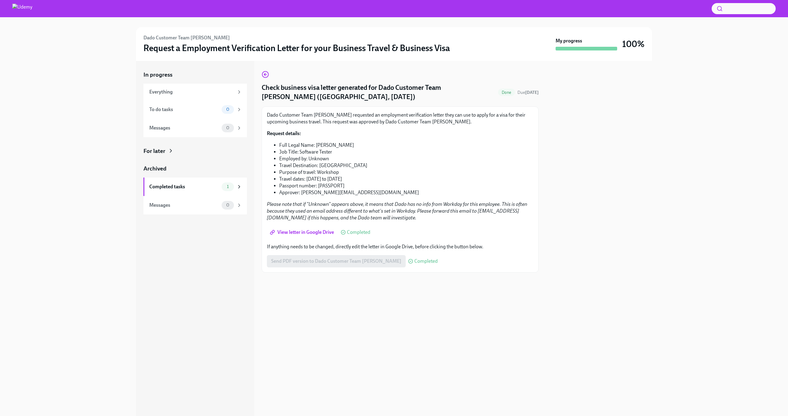
click at [576, 133] on div at bounding box center [599, 238] width 106 height 355
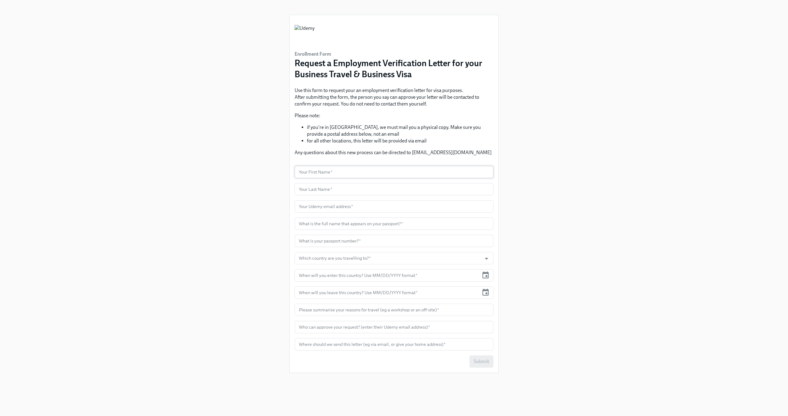
click at [331, 175] on input "text" at bounding box center [394, 172] width 199 height 12
type input "Claus"
type input "[PERSON_NAME]"
click at [321, 208] on input "text" at bounding box center [394, 206] width 199 height 12
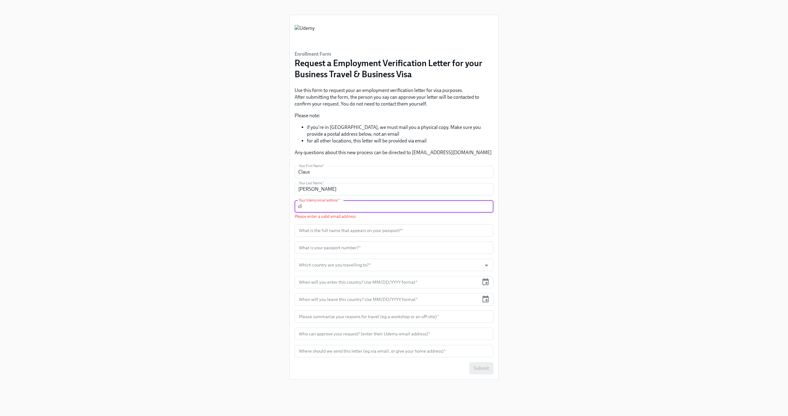
type input "c"
paste input "[PERSON_NAME][EMAIL_ADDRESS][DOMAIN_NAME]"
click at [297, 208] on input "[PERSON_NAME][EMAIL_ADDRESS][DOMAIN_NAME]" at bounding box center [394, 206] width 199 height 12
type input "[PERSON_NAME][EMAIL_ADDRESS][DOMAIN_NAME]"
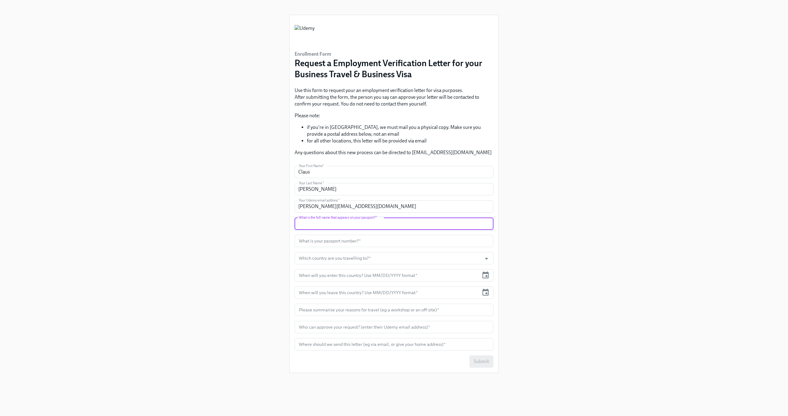
click at [348, 223] on input "text" at bounding box center [394, 224] width 199 height 12
type input "[PERSON_NAME]"
type input "131284M84"
click at [342, 253] on input "Which country are you travelling to?   *" at bounding box center [388, 258] width 181 height 12
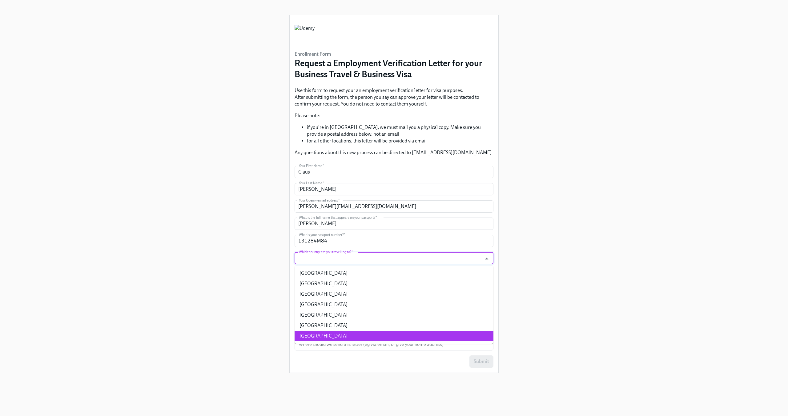
click at [347, 332] on li "[GEOGRAPHIC_DATA]" at bounding box center [394, 336] width 199 height 10
type input "[GEOGRAPHIC_DATA]"
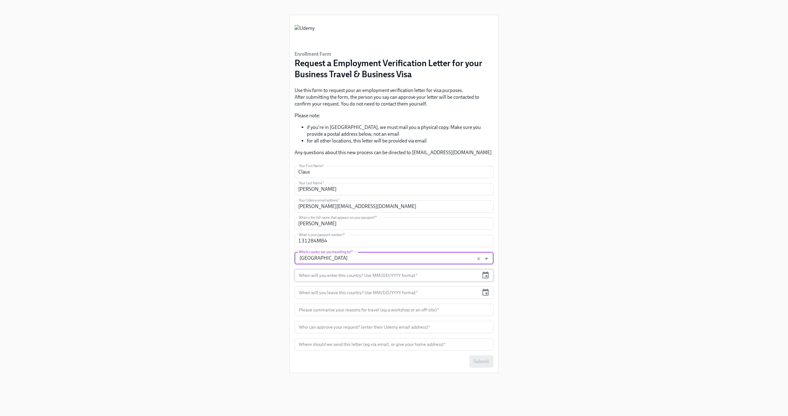
click at [331, 279] on input "text" at bounding box center [387, 275] width 184 height 12
click at [485, 275] on icon "button" at bounding box center [485, 275] width 8 height 8
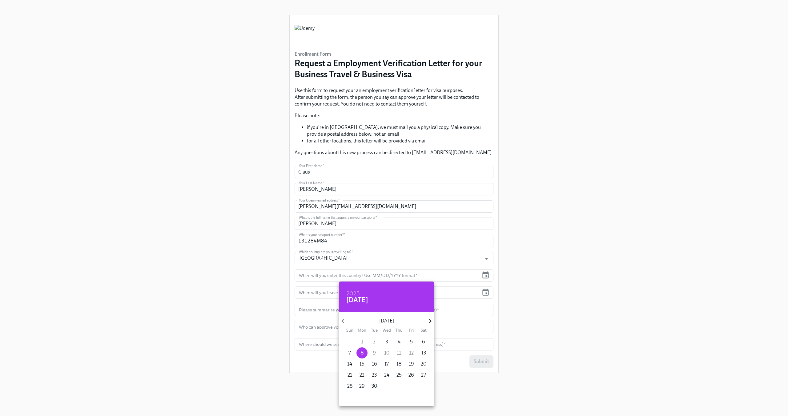
click at [430, 321] on icon "button" at bounding box center [430, 321] width 8 height 8
click at [363, 343] on p "1" at bounding box center [362, 342] width 2 height 7
type input "12/01/2025"
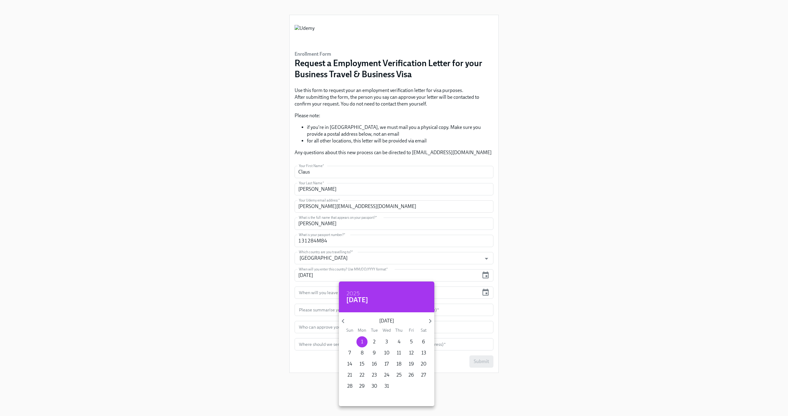
click at [326, 288] on div at bounding box center [394, 208] width 788 height 416
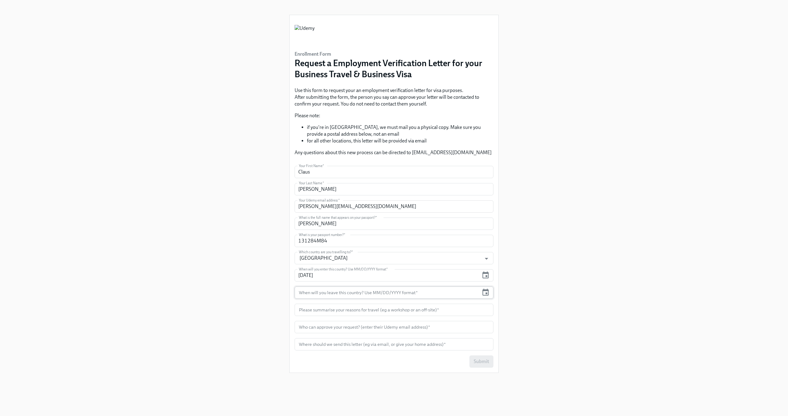
click at [490, 291] on div "When will you leave this country? Use MM/DD/YYYY format *" at bounding box center [394, 293] width 199 height 12
click at [486, 292] on icon "button" at bounding box center [485, 292] width 8 height 8
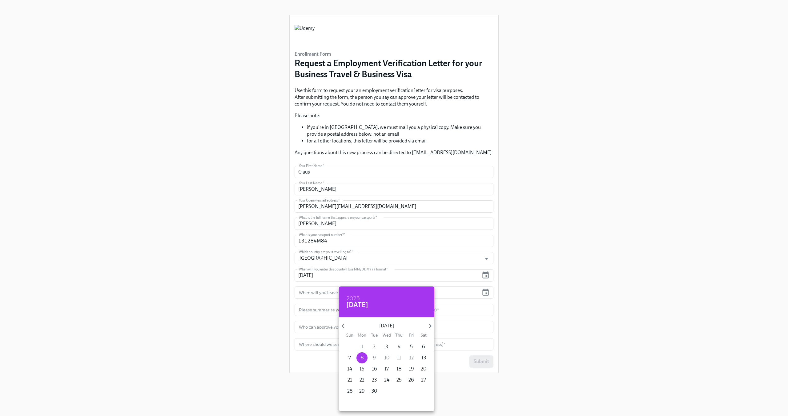
click at [411, 359] on p "12" at bounding box center [411, 358] width 5 height 7
type input "09/12/2025"
click at [251, 284] on div at bounding box center [394, 208] width 788 height 416
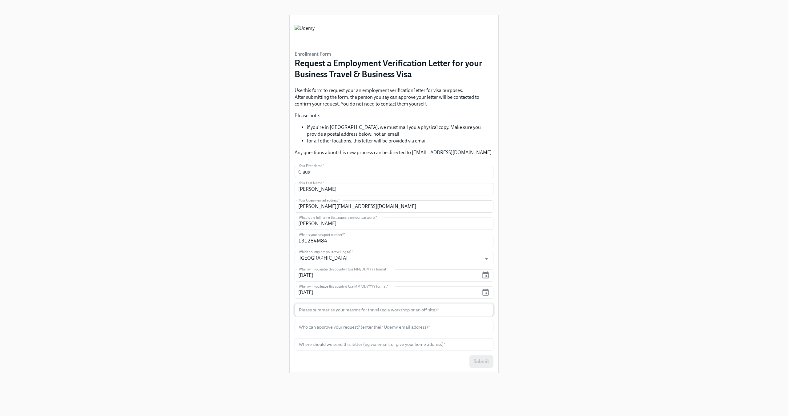
click at [324, 312] on input "text" at bounding box center [394, 310] width 199 height 12
type input "Off-site"
click at [320, 330] on input "text" at bounding box center [394, 327] width 199 height 12
paste input "claus.meyer+udemy@dadohr.com"
click at [299, 327] on input "claus.meyer+udemy@dadohr.com" at bounding box center [394, 327] width 199 height 12
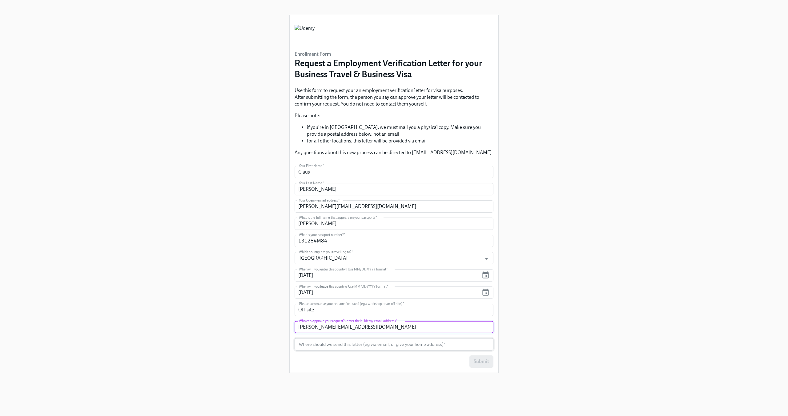
type input "claus.meyer+udemy@dadohr.com"
click at [313, 343] on input "text" at bounding box center [394, 344] width 199 height 12
paste input "claus.meyer+udemy@dadohr.com"
type input "claus.meyer+udemy@dadohr.com"
click at [241, 311] on div "Enrollment Form Request a Employment Verification Letter for your Business Trav…" at bounding box center [394, 200] width 758 height 401
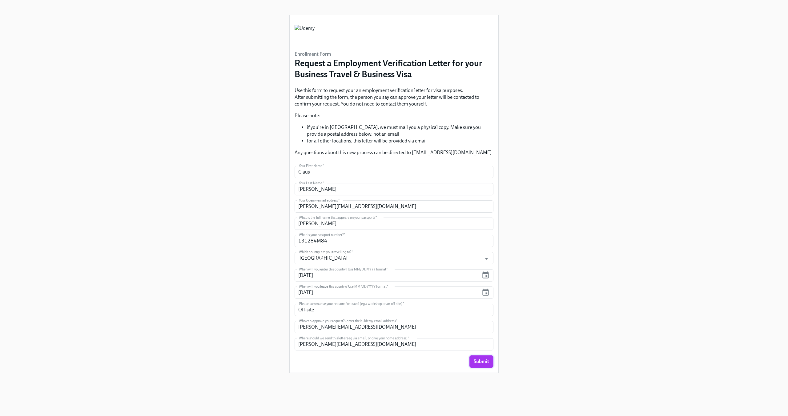
click at [475, 361] on span "Submit" at bounding box center [481, 362] width 15 height 6
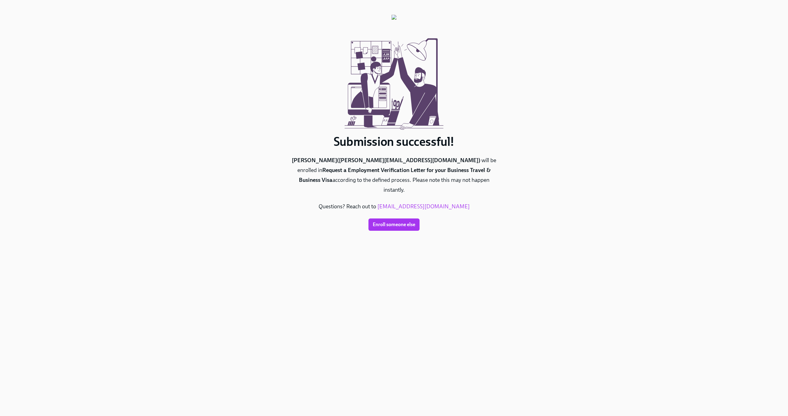
click at [189, 132] on div "Submission successful! Claus Meyer ( claus.meyer+udemy@dadohr.com ) will be enr…" at bounding box center [394, 200] width 758 height 401
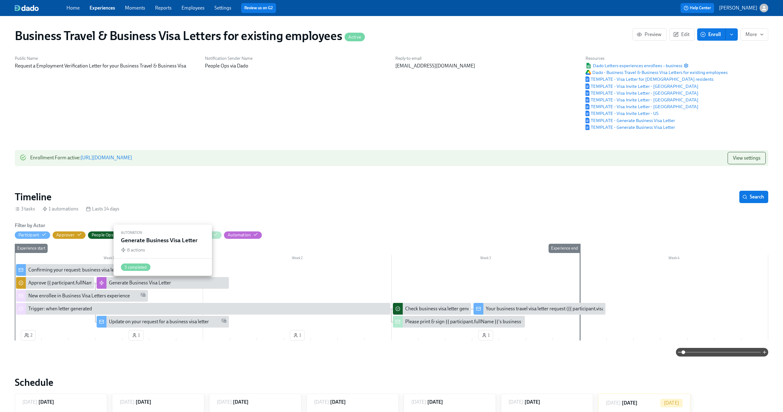
click at [156, 283] on div "Generate Business Visa Letter" at bounding box center [140, 282] width 62 height 7
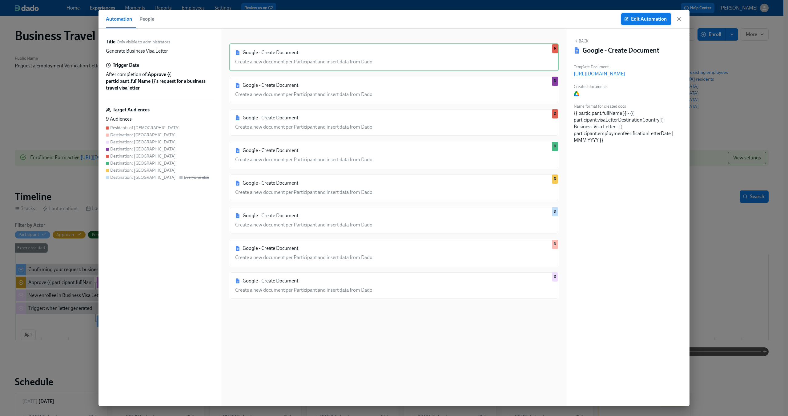
click at [650, 24] on button "Edit Automation" at bounding box center [646, 19] width 50 height 12
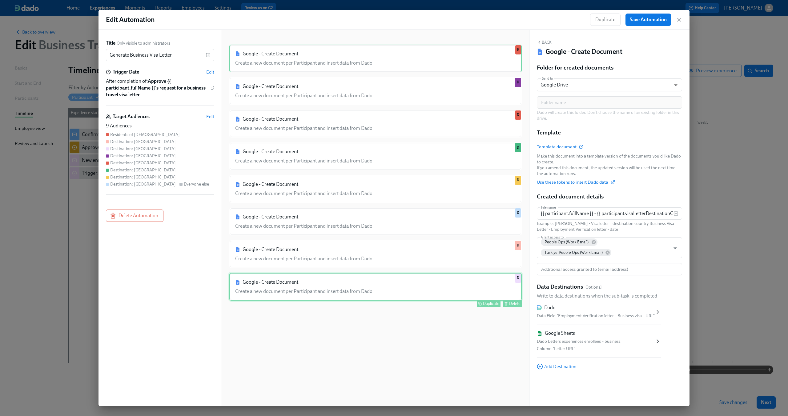
click at [358, 287] on div "Google - Create Document Create a new document per Participant and insert data …" at bounding box center [375, 287] width 292 height 28
type input "{{ participant.fullName }} - [GEOGRAPHIC_DATA] Business Visa Letter - {{ partic…"
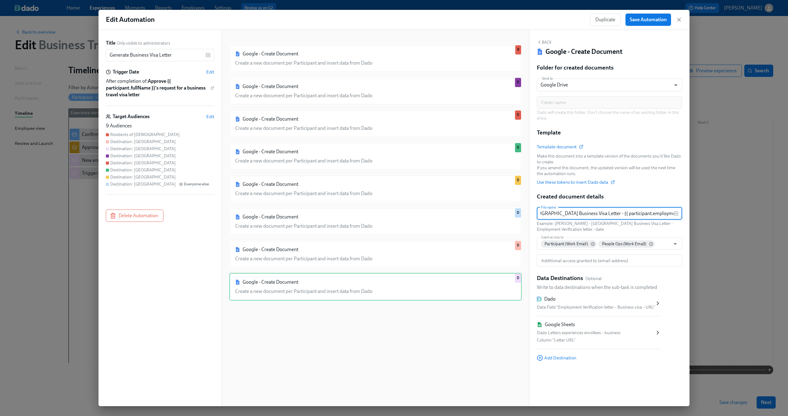
scroll to position [0, 115]
drag, startPoint x: 572, startPoint y: 212, endPoint x: 689, endPoint y: 218, distance: 118.0
click at [689, 218] on div "Edit Automation Duplicate Save Automation Title Only visible to administrators …" at bounding box center [394, 208] width 788 height 416
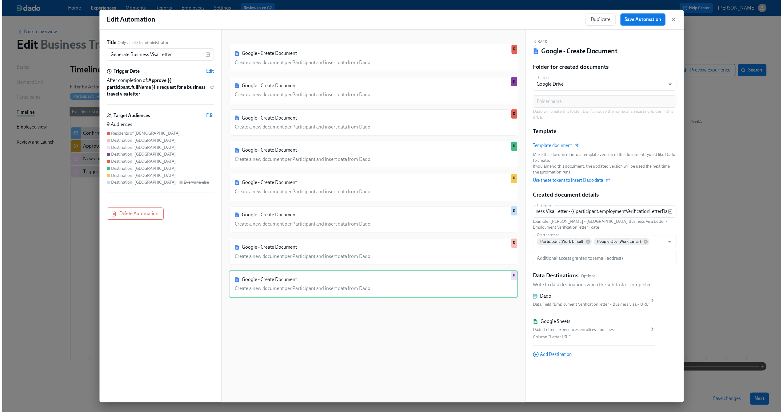
scroll to position [0, 0]
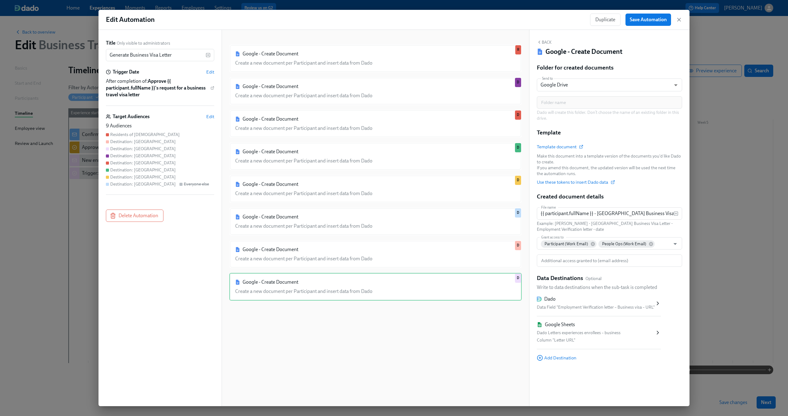
click at [667, 186] on div "Folder for created documents Send to Google Drive GDRIVE ​ Folder name Folder n…" at bounding box center [609, 217] width 145 height 307
click at [681, 19] on icon "button" at bounding box center [679, 20] width 6 height 6
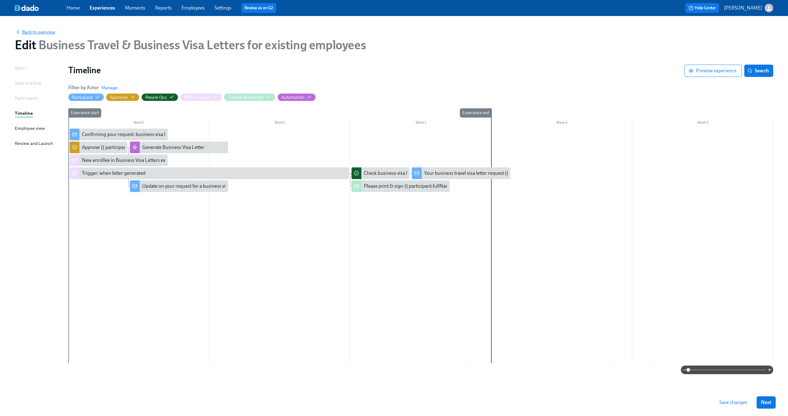
click at [46, 34] on span "Back to overview" at bounding box center [35, 32] width 41 height 6
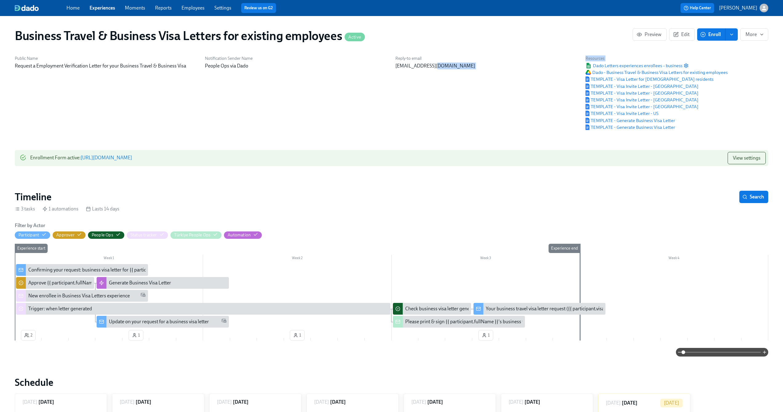
drag, startPoint x: 680, startPoint y: 124, endPoint x: 555, endPoint y: 126, distance: 124.7
click at [555, 126] on div "Public Name Request a Employment Verification Letter for your Business Travel &…" at bounding box center [391, 93] width 761 height 82
drag, startPoint x: 668, startPoint y: 134, endPoint x: 596, endPoint y: 134, distance: 71.7
drag, startPoint x: 596, startPoint y: 134, endPoint x: 519, endPoint y: 120, distance: 78.2
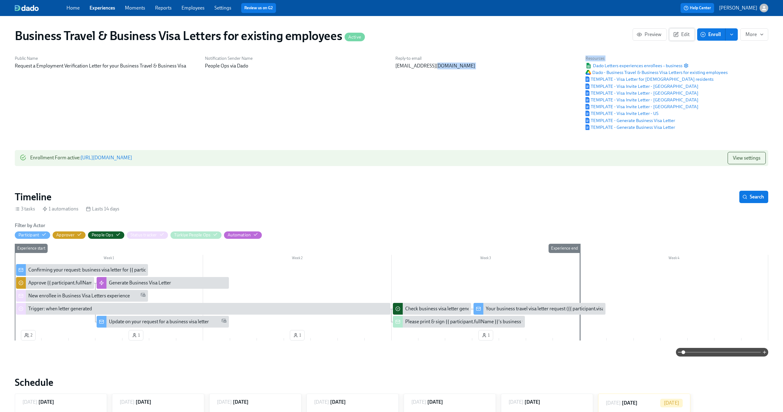
click at [683, 34] on span "Edit" at bounding box center [682, 34] width 15 height 6
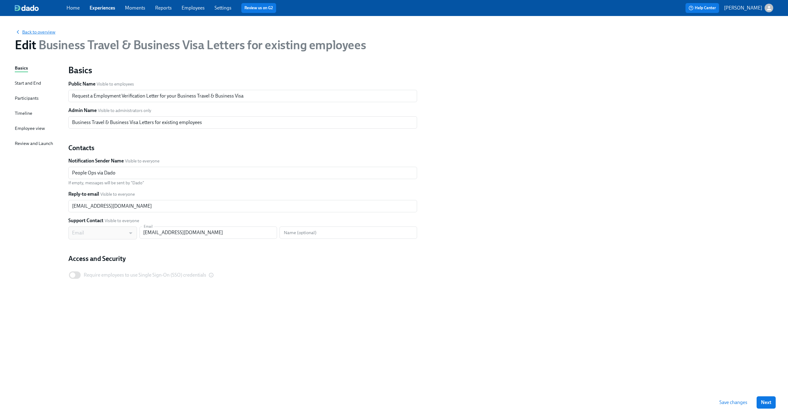
click at [25, 30] on span "Back to overview" at bounding box center [35, 32] width 41 height 6
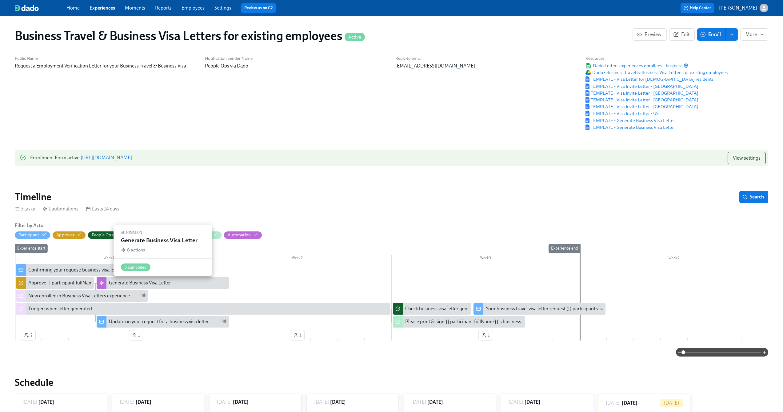
click at [135, 281] on div "Generate Business Visa Letter" at bounding box center [140, 282] width 62 height 7
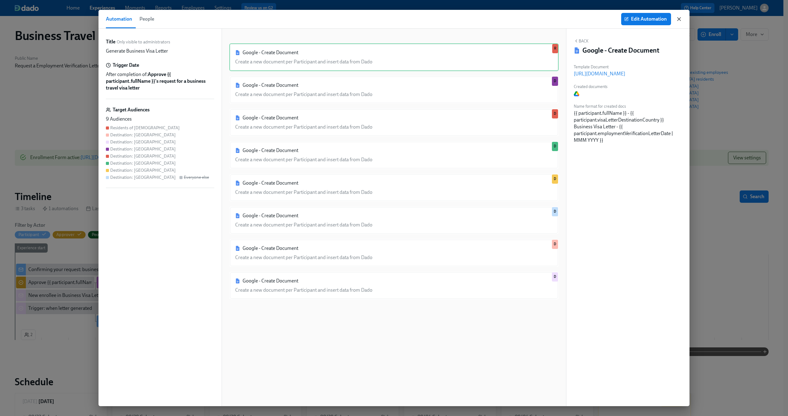
click at [678, 19] on icon "button" at bounding box center [678, 19] width 3 height 3
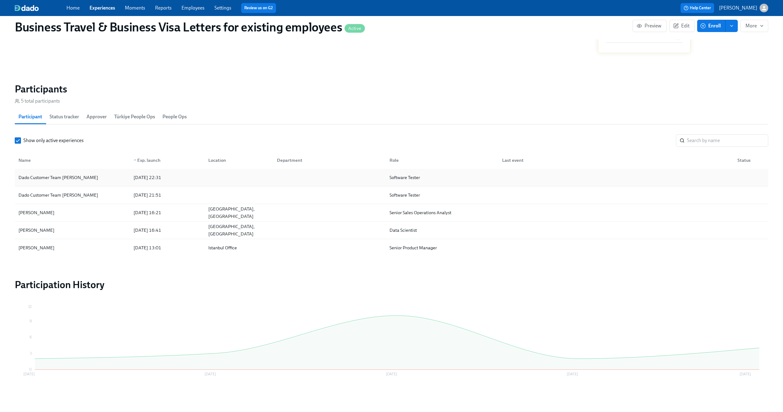
scroll to position [488, 0]
click at [119, 171] on div "Dado Customer Team [PERSON_NAME]" at bounding box center [72, 174] width 113 height 12
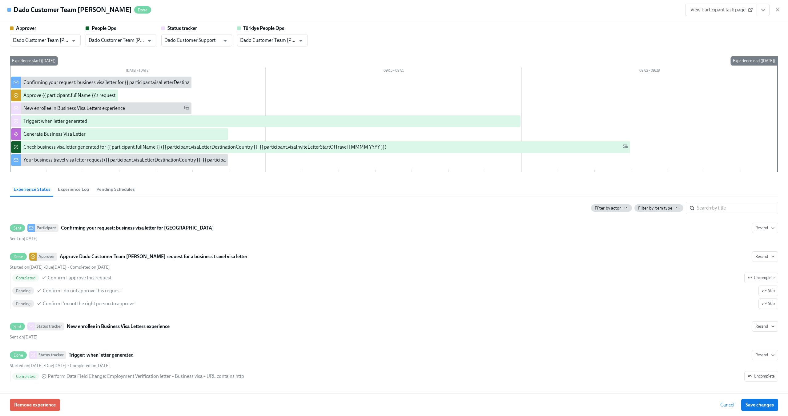
click at [724, 404] on span "Cancel" at bounding box center [727, 405] width 14 height 6
